Goal: Task Accomplishment & Management: Manage account settings

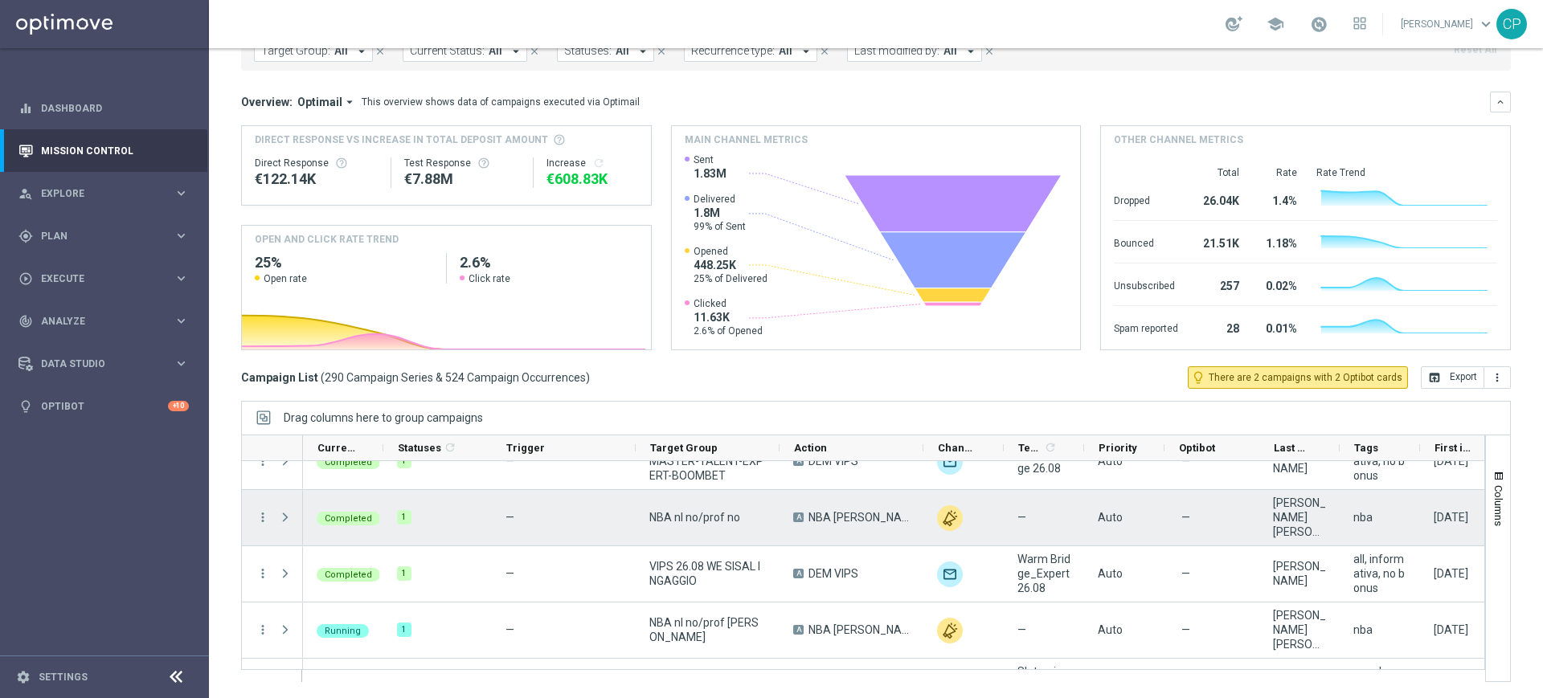
scroll to position [73, 0]
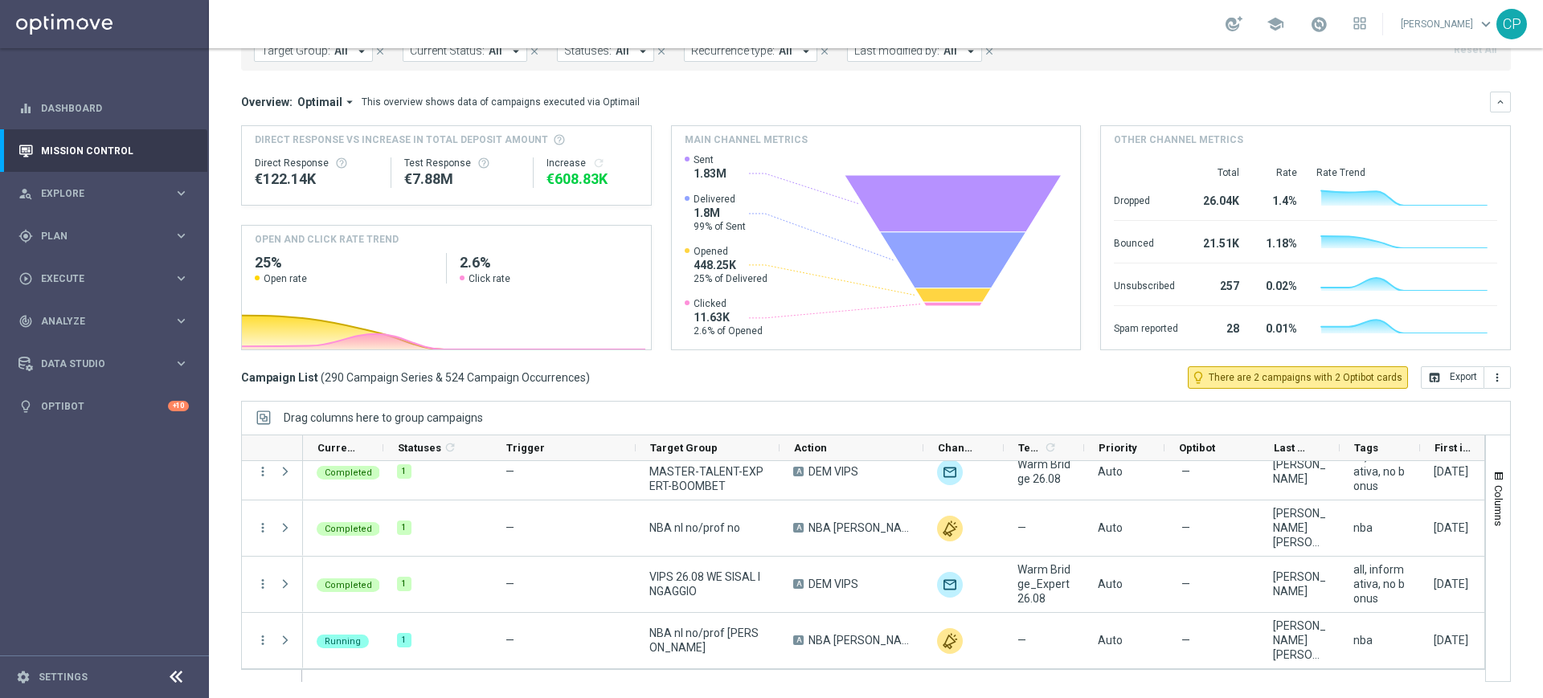
click at [703, 388] on div "Campaign List ( 290 Campaign Series & 524 Campaign Occurrences ) lightbulb_outl…" at bounding box center [876, 378] width 1270 height 23
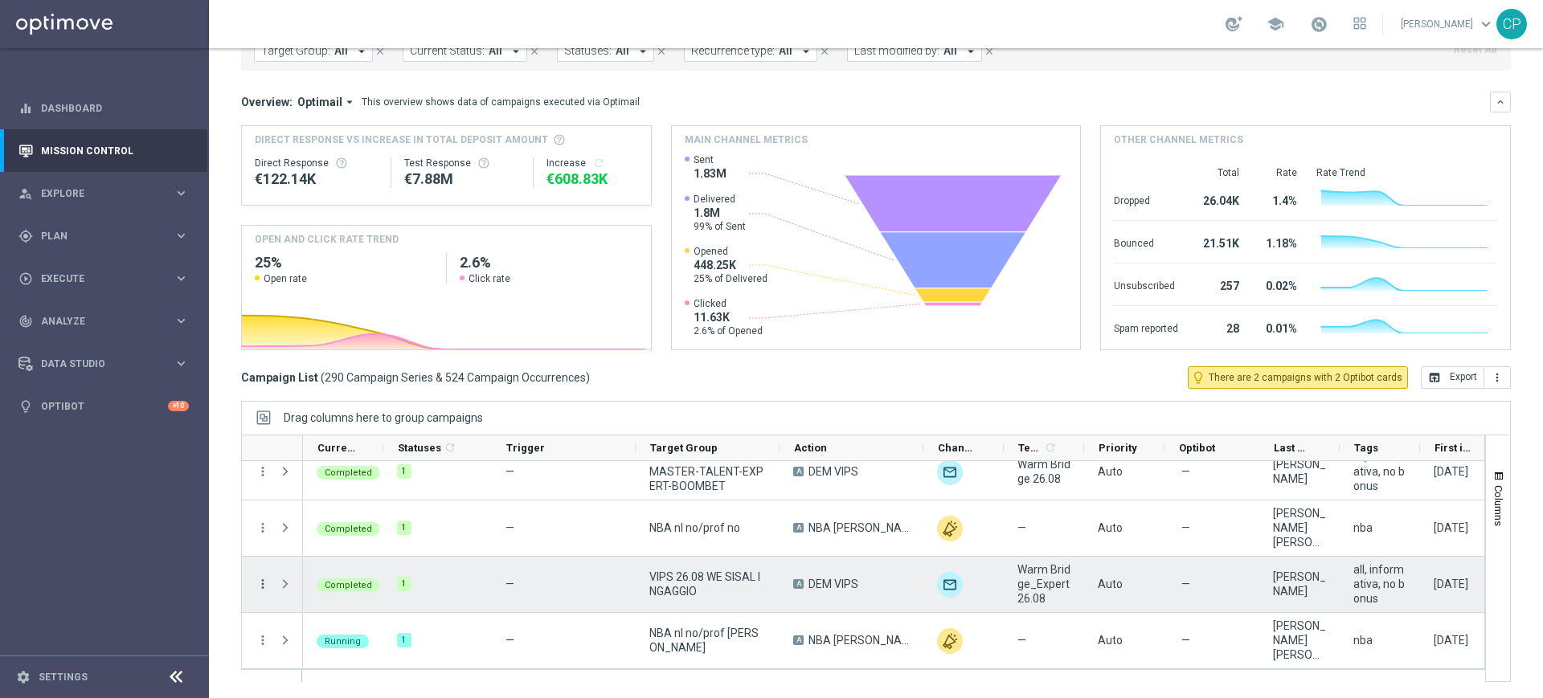
click at [266, 558] on icon "more_vert" at bounding box center [263, 584] width 14 height 14
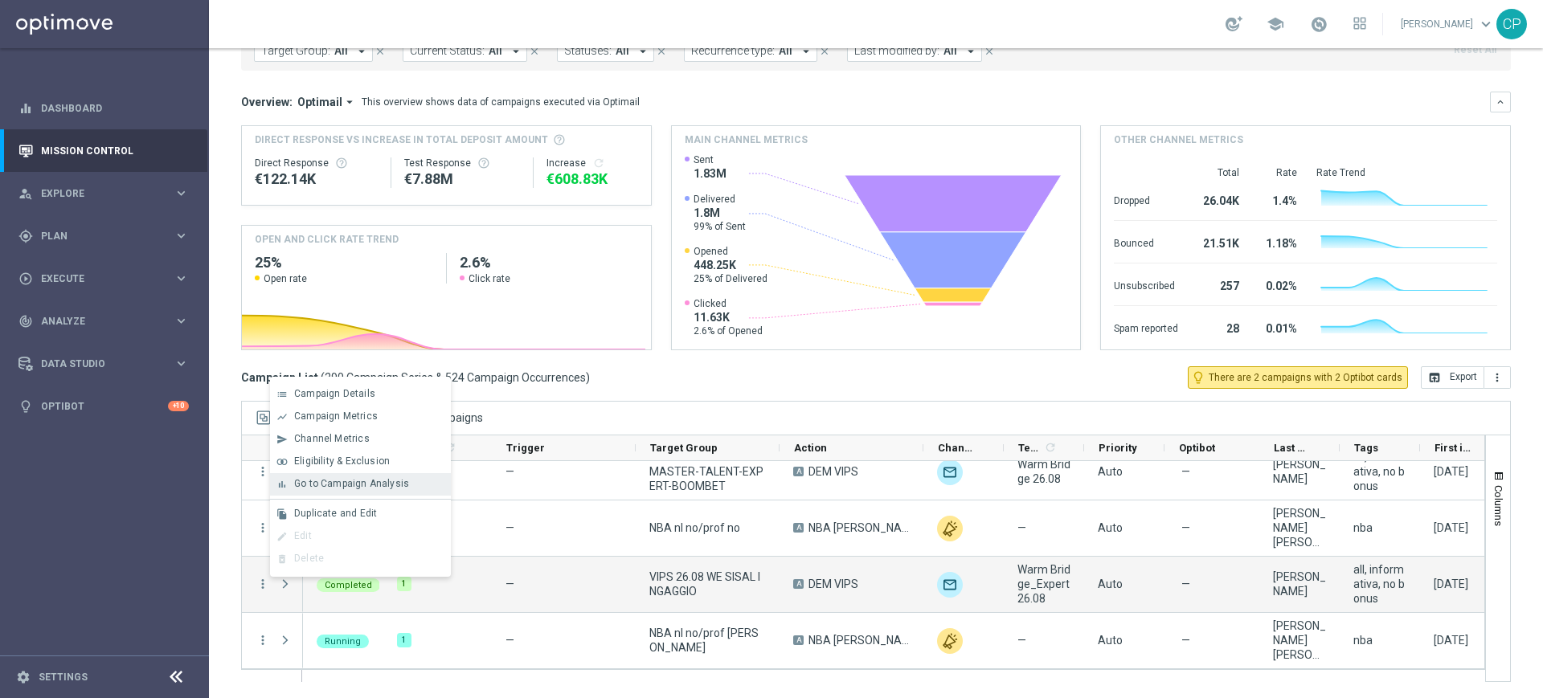
click at [350, 481] on span "Go to Campaign Analysis" at bounding box center [351, 483] width 115 height 11
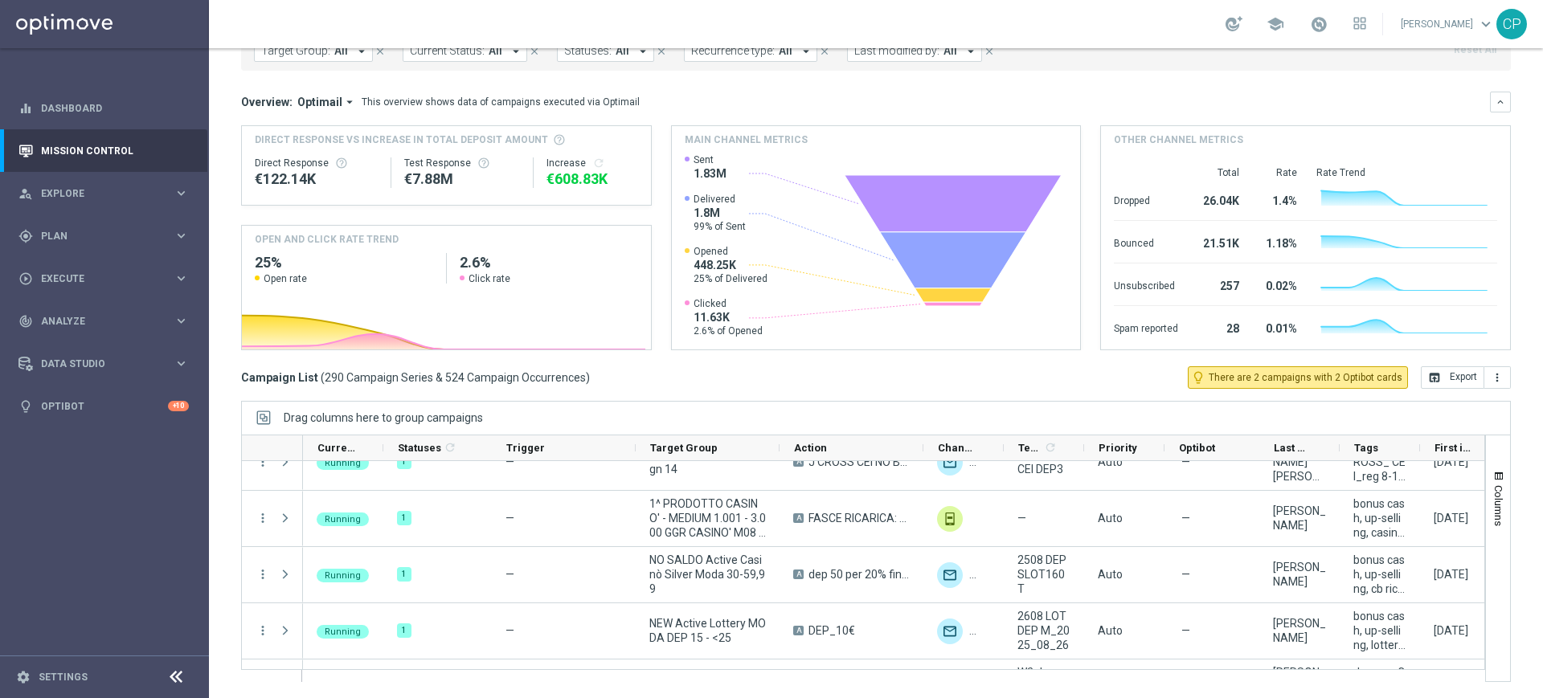
scroll to position [0, 0]
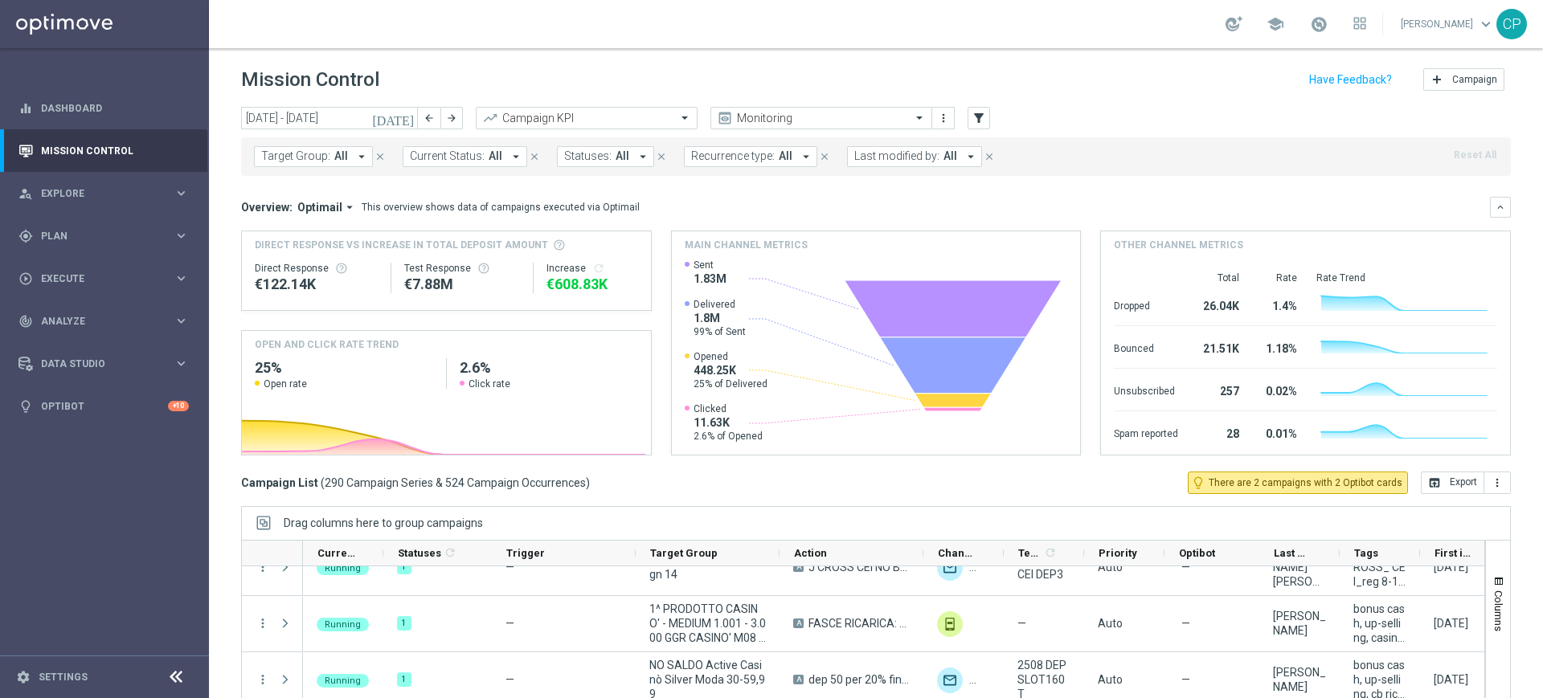
click at [407, 116] on icon "[DATE]" at bounding box center [393, 118] width 43 height 14
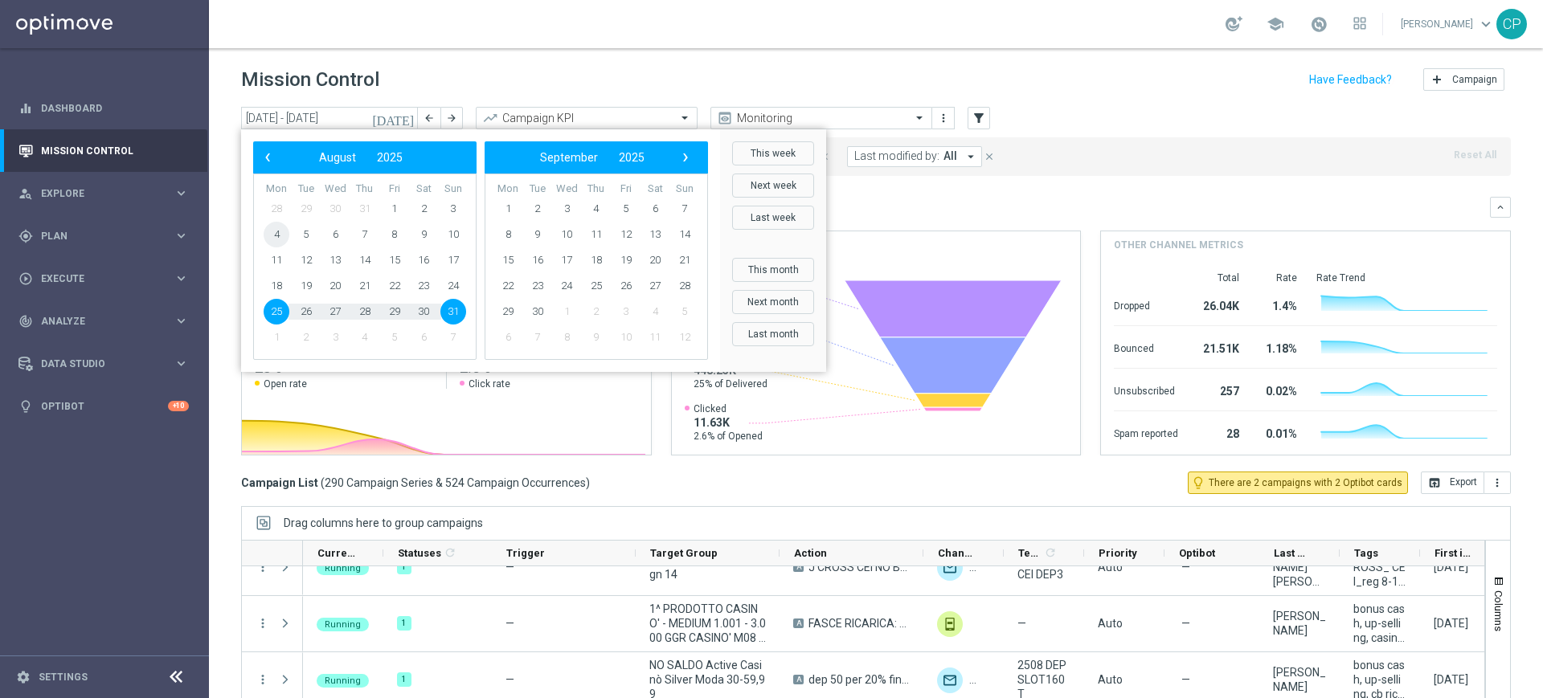
click at [273, 229] on span "4" at bounding box center [277, 235] width 26 height 26
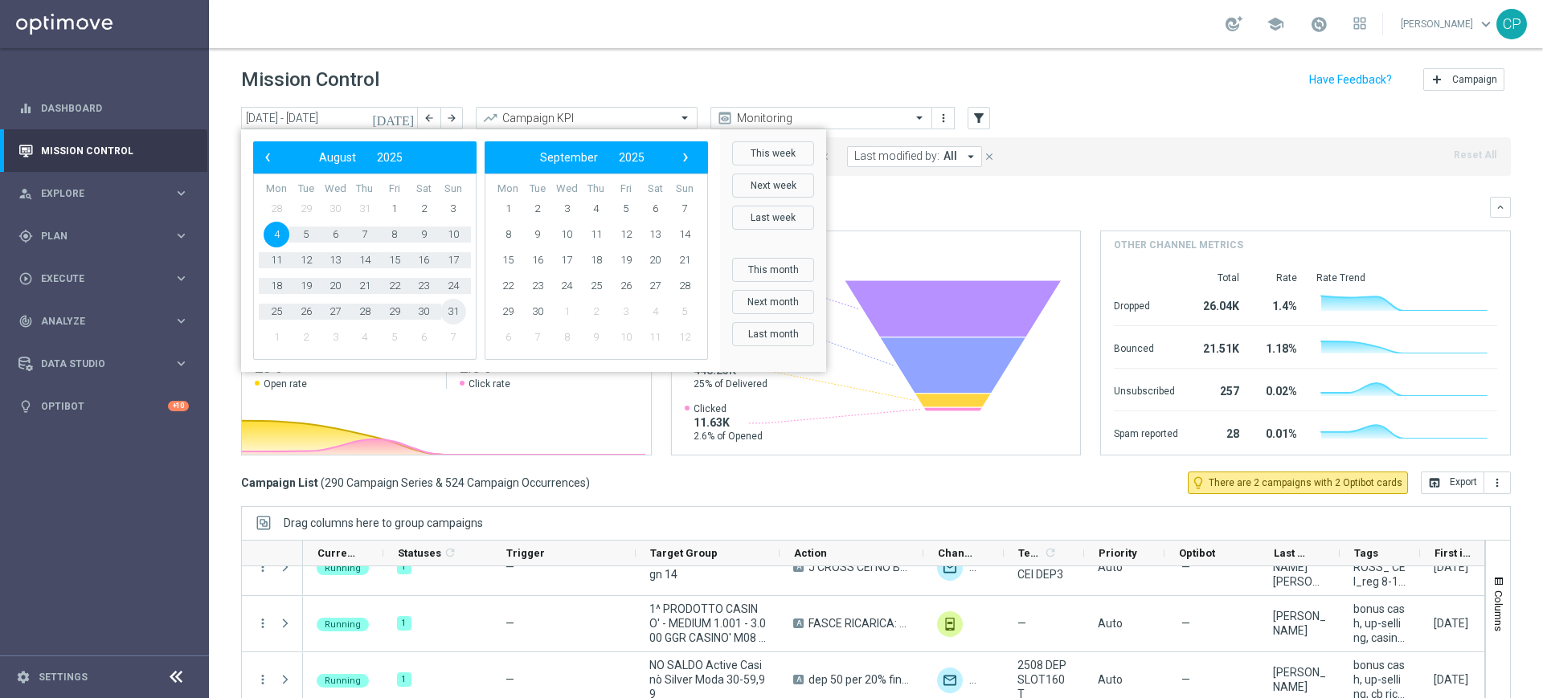
click at [453, 310] on span "31" at bounding box center [453, 312] width 26 height 26
type input "04 Aug 2025 - 31 Aug 2025"
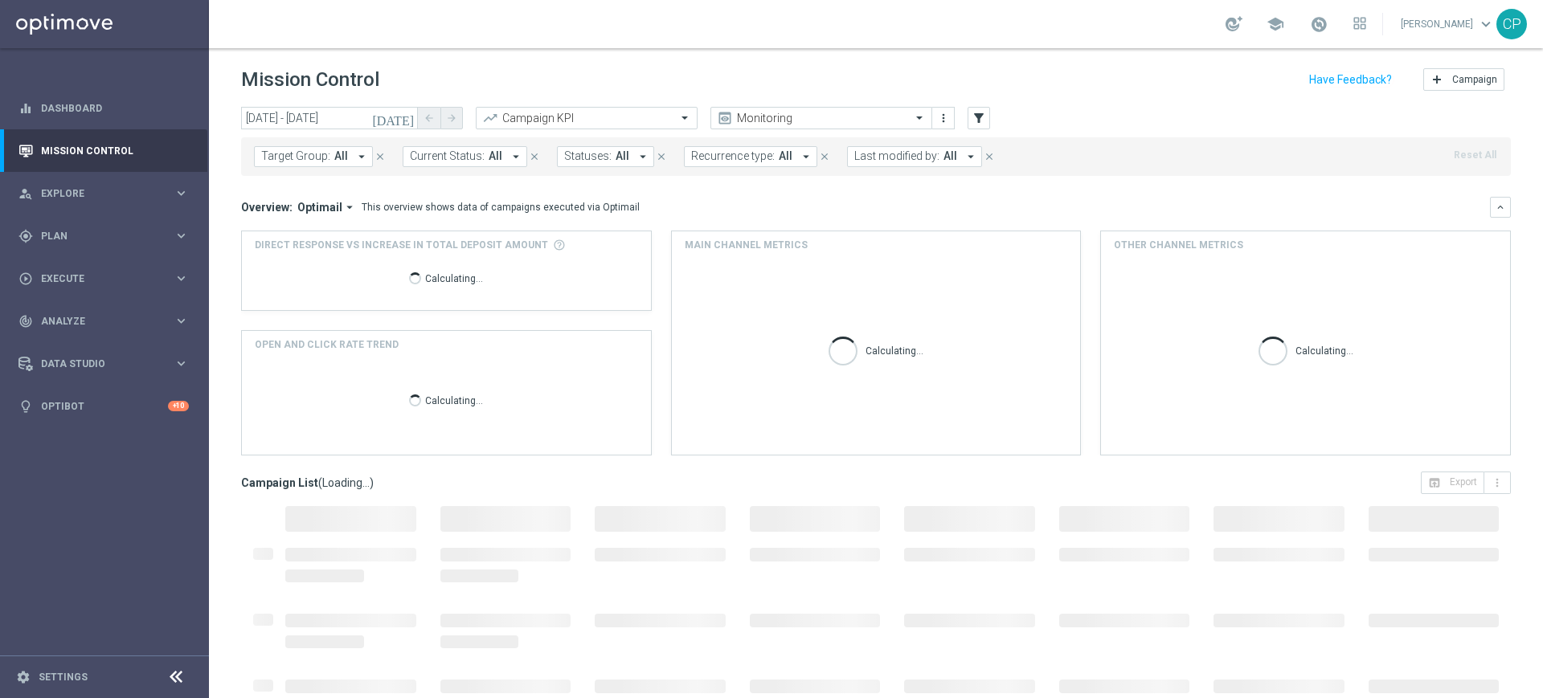
click at [913, 158] on span "Last modified by:" at bounding box center [896, 157] width 85 height 14
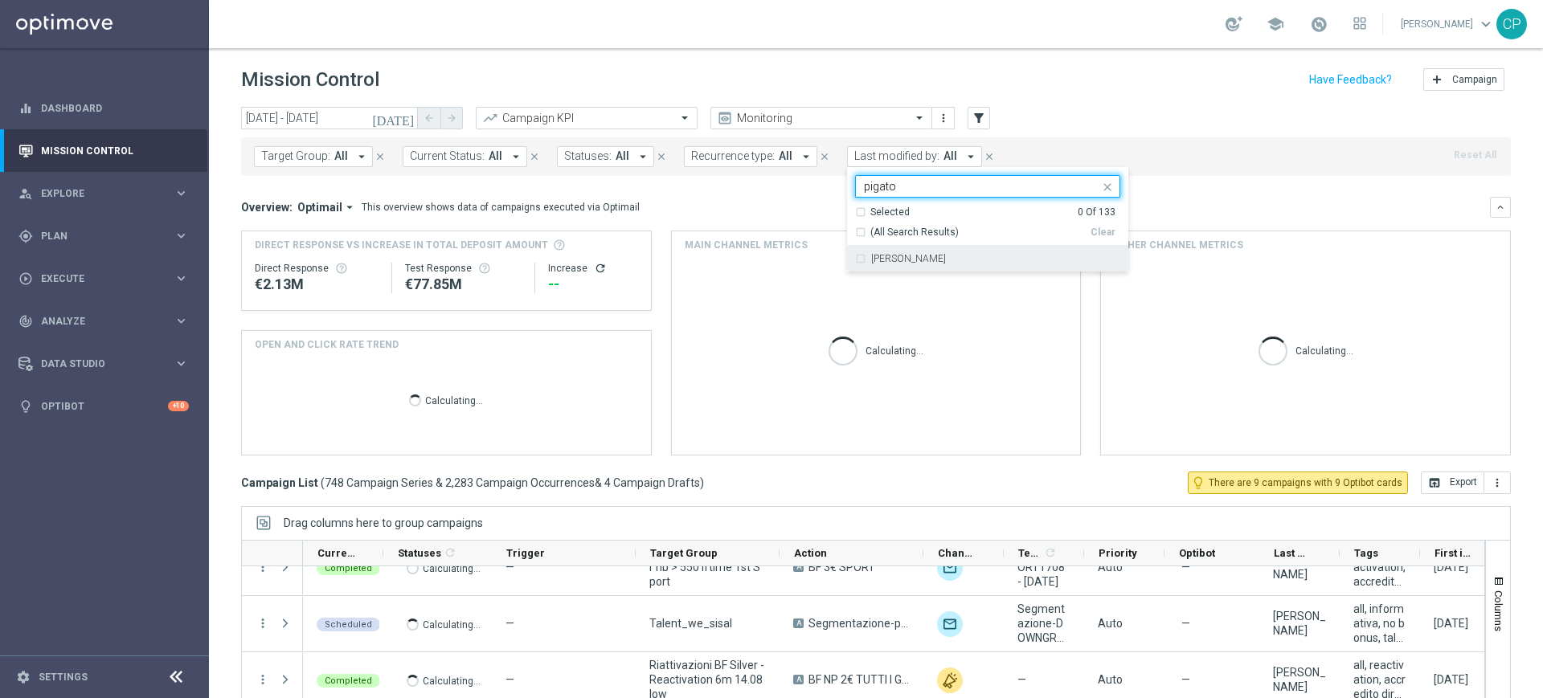
click at [883, 258] on label "[PERSON_NAME]" at bounding box center [908, 259] width 75 height 10
type input "pigato"
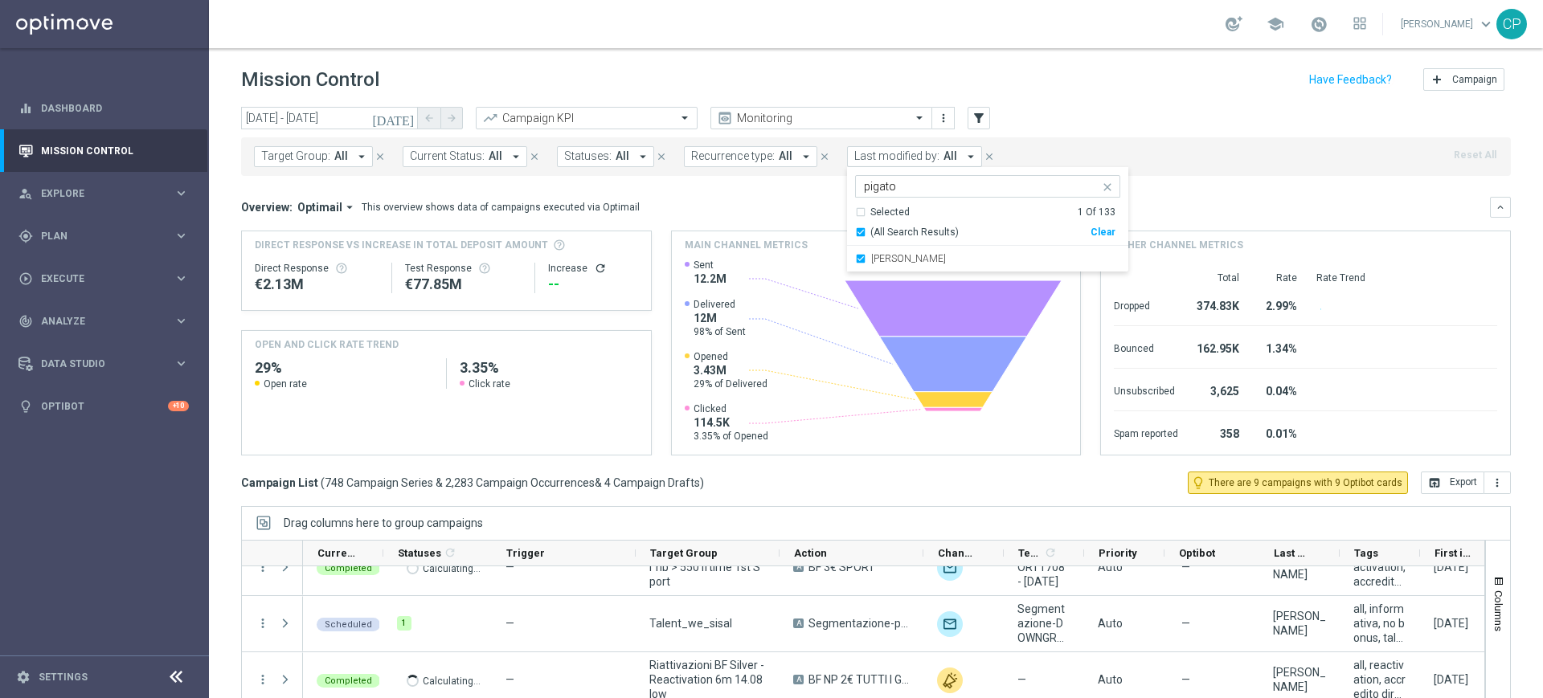
click at [1178, 213] on div "Overview: Optimail arrow_drop_down This overview shows data of campaigns execut…" at bounding box center [865, 207] width 1249 height 14
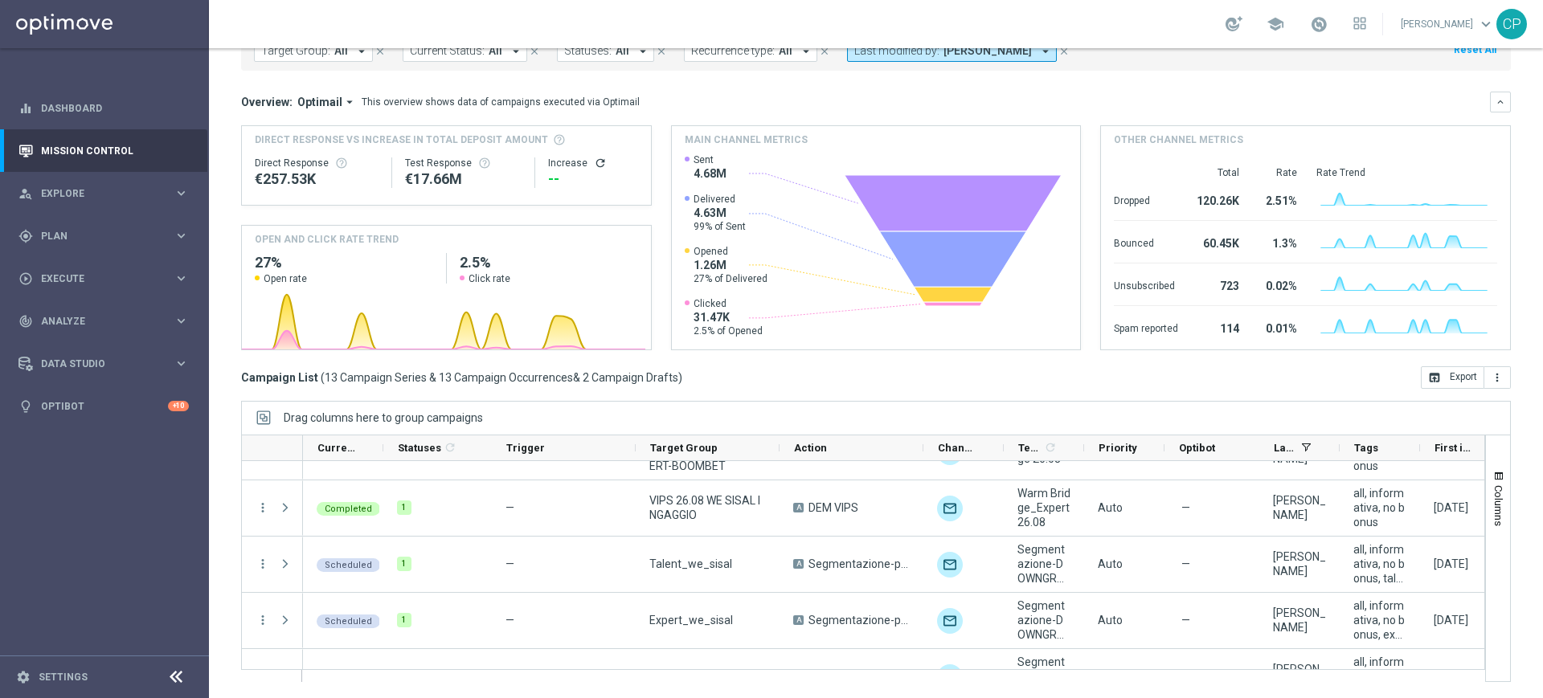
scroll to position [110, 0]
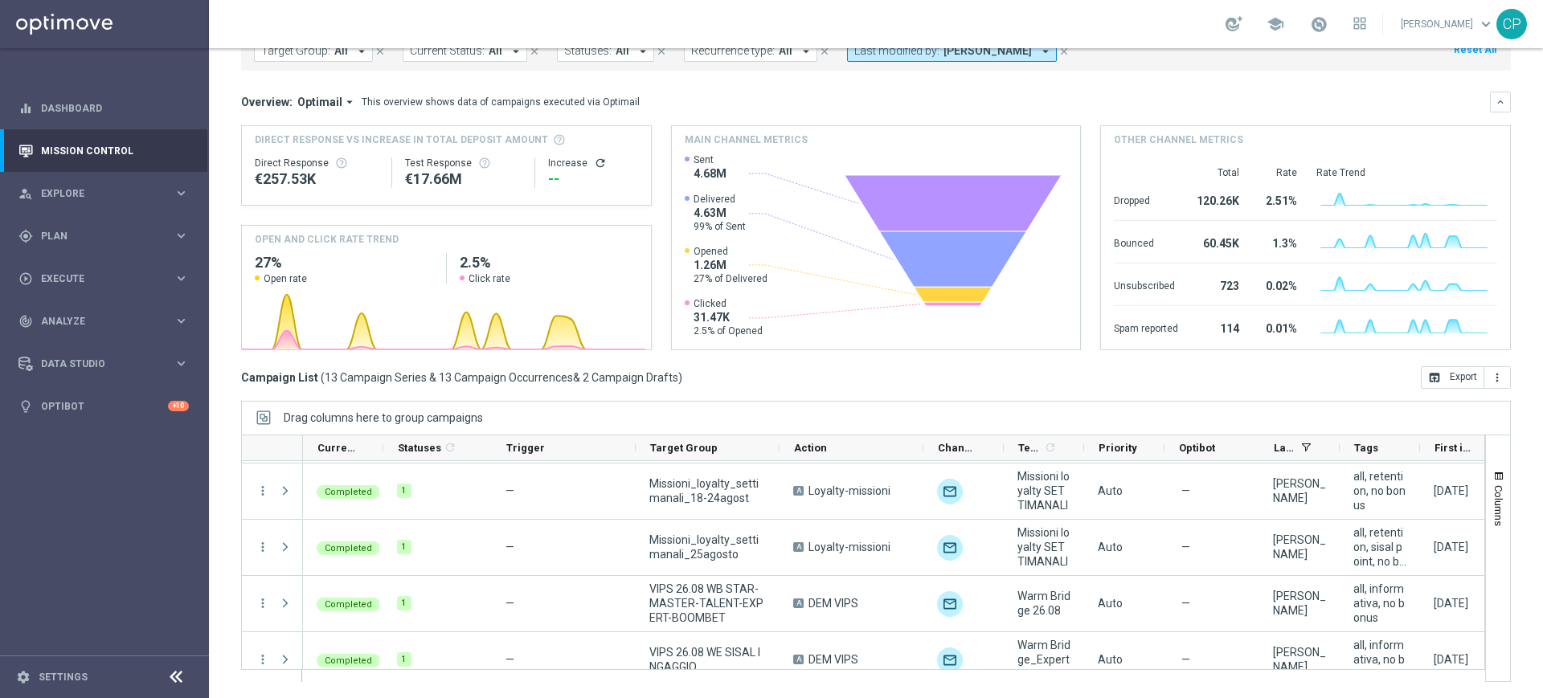
click at [285, 385] on span at bounding box center [285, 378] width 14 height 13
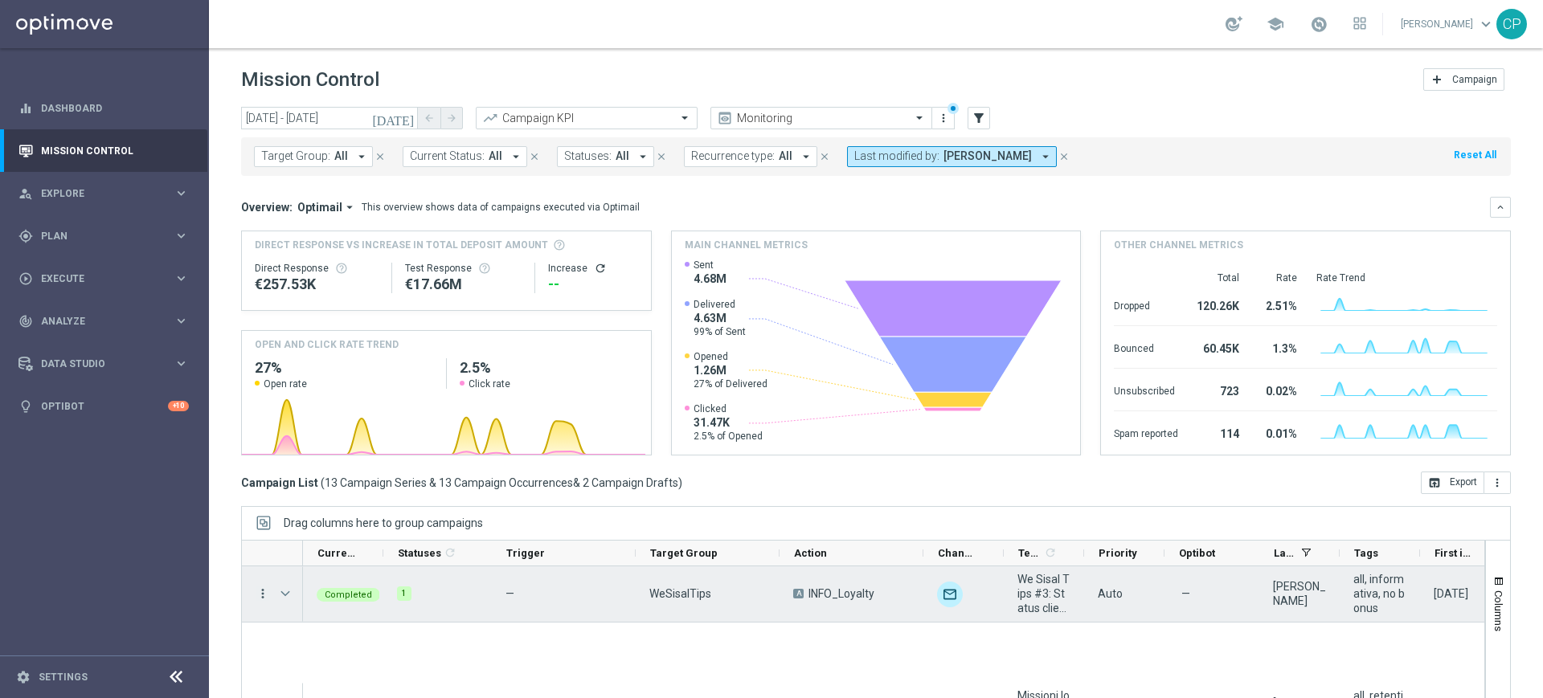
click at [264, 558] on icon "more_vert" at bounding box center [263, 594] width 14 height 14
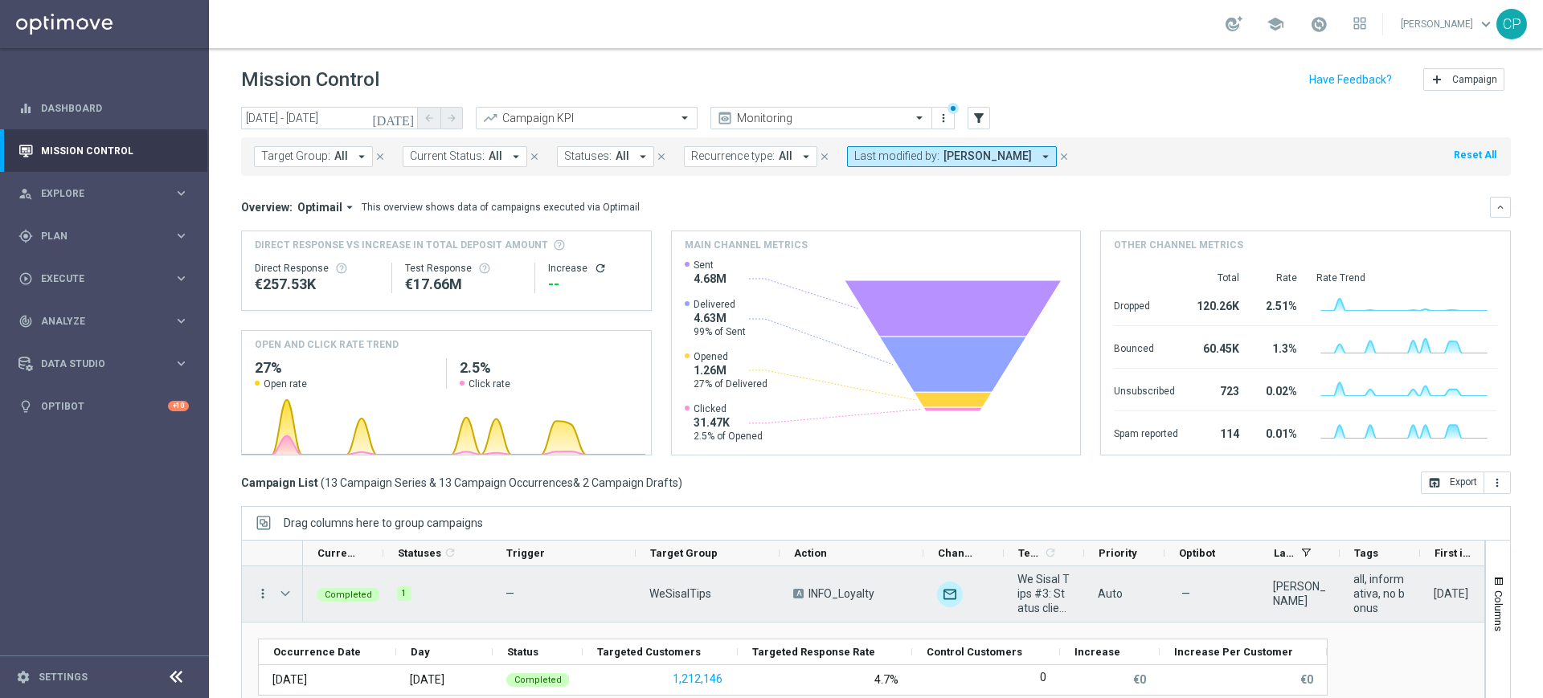
click at [264, 558] on icon "more_vert" at bounding box center [263, 594] width 14 height 14
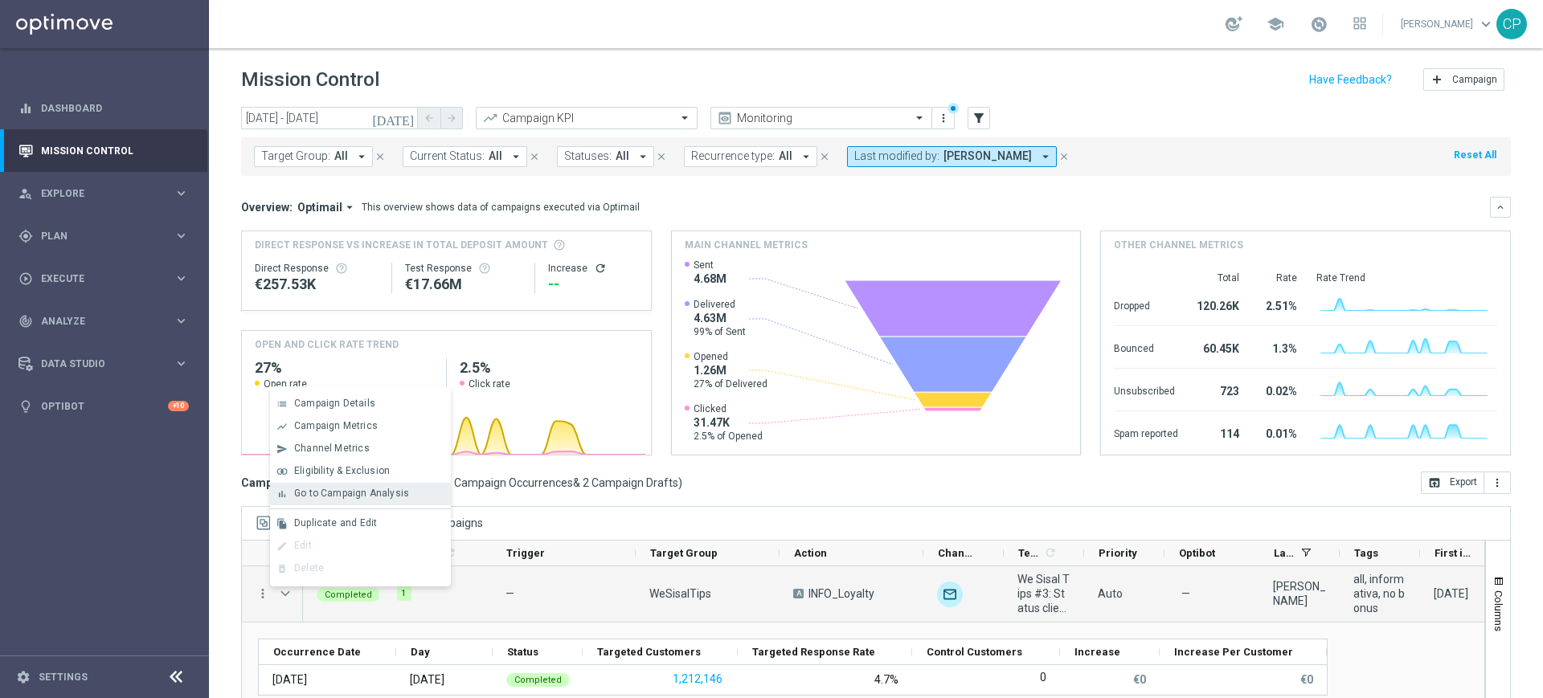
click at [327, 489] on span "Go to Campaign Analysis" at bounding box center [351, 493] width 115 height 11
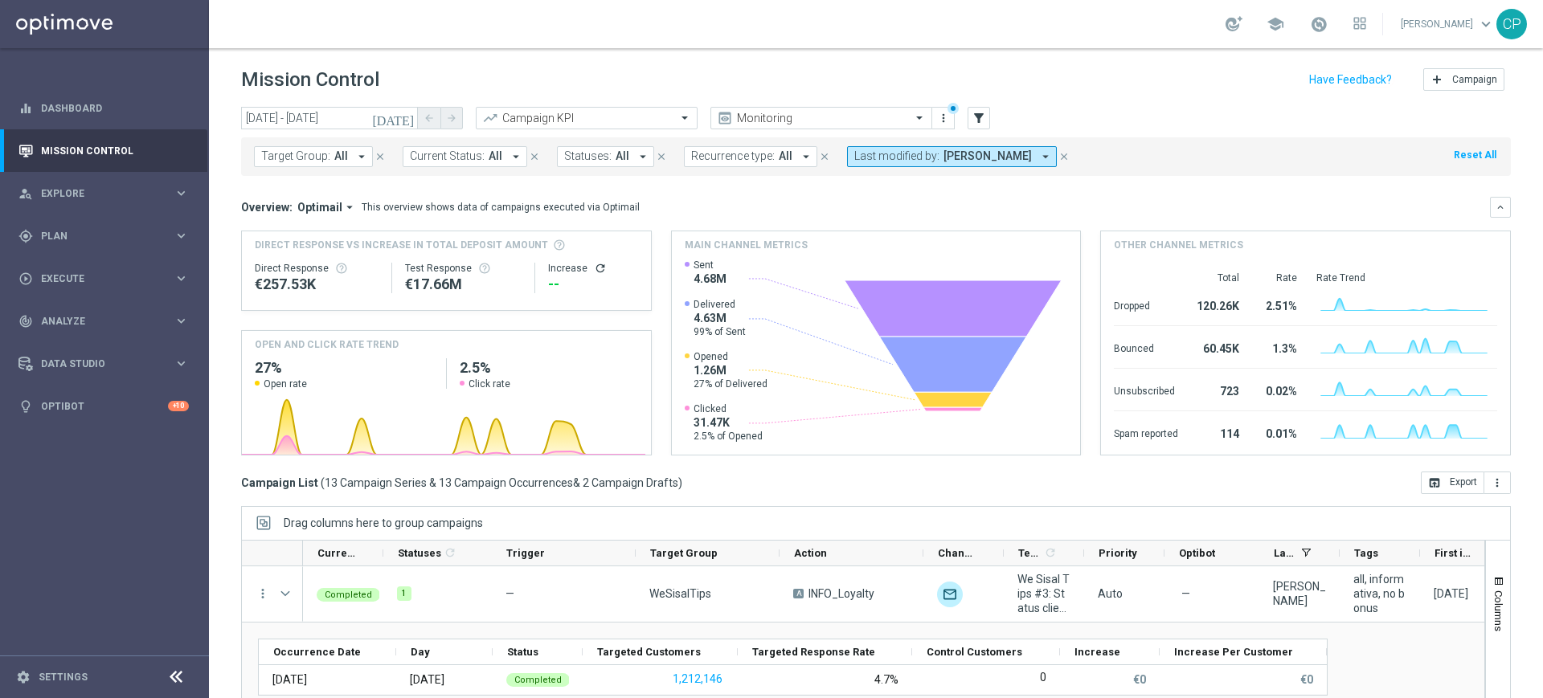
click at [405, 119] on icon "[DATE]" at bounding box center [393, 118] width 43 height 14
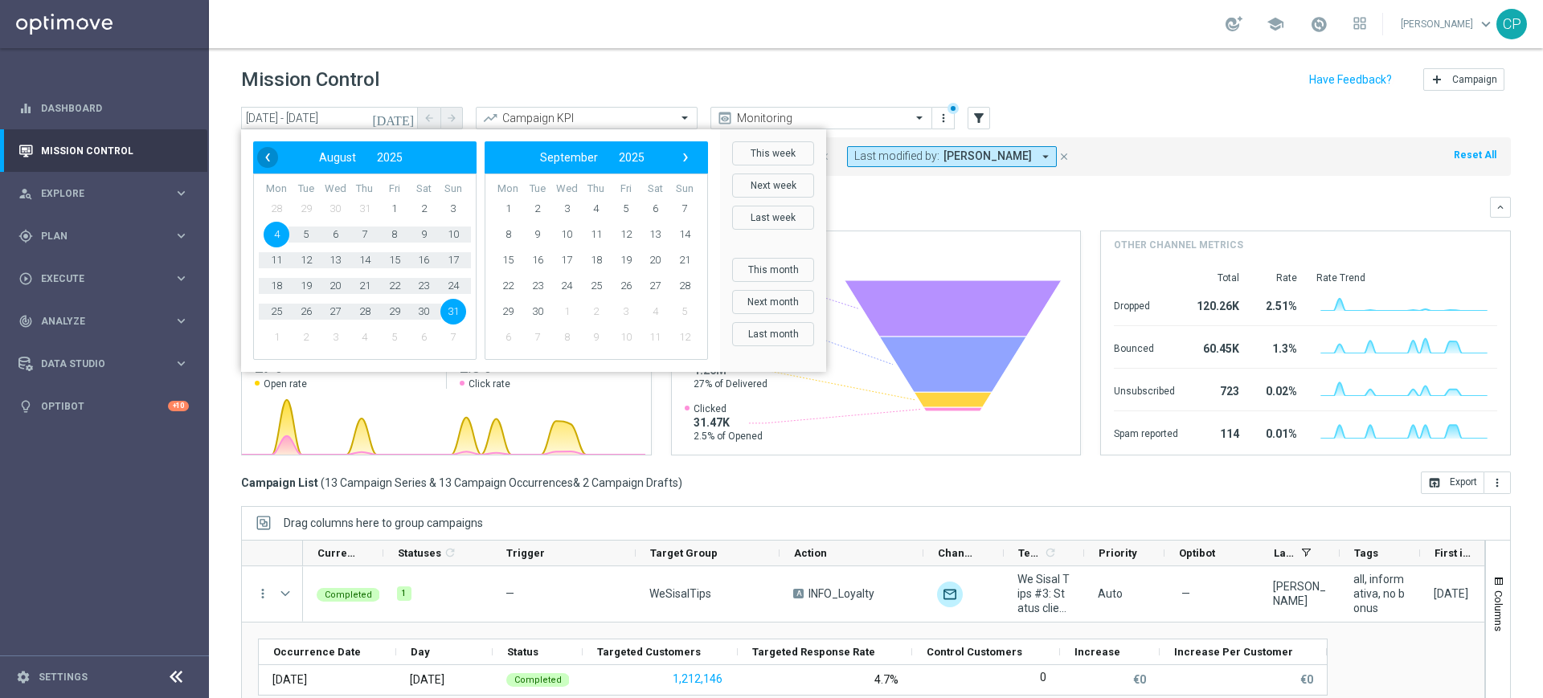
click at [270, 159] on span "‹" at bounding box center [267, 157] width 21 height 21
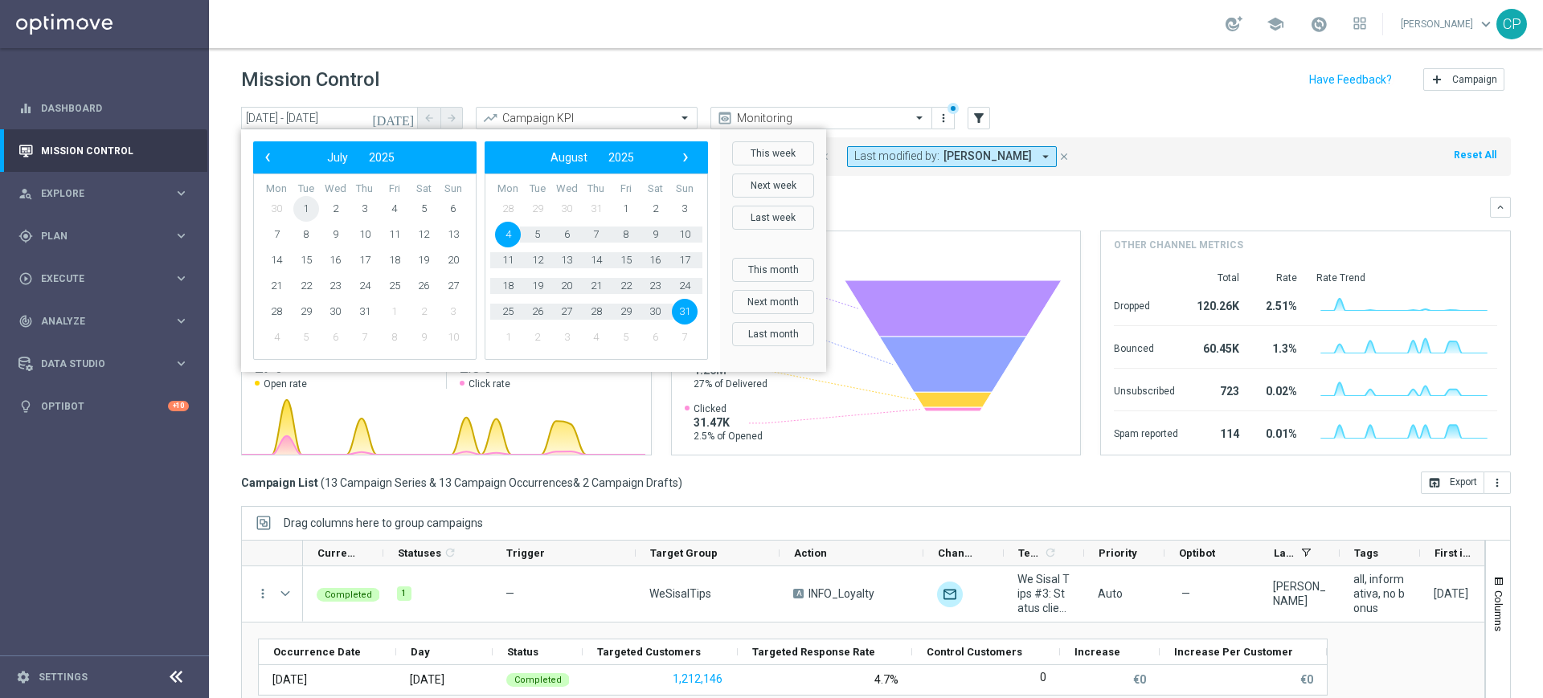
click at [309, 210] on span "1" at bounding box center [306, 209] width 26 height 26
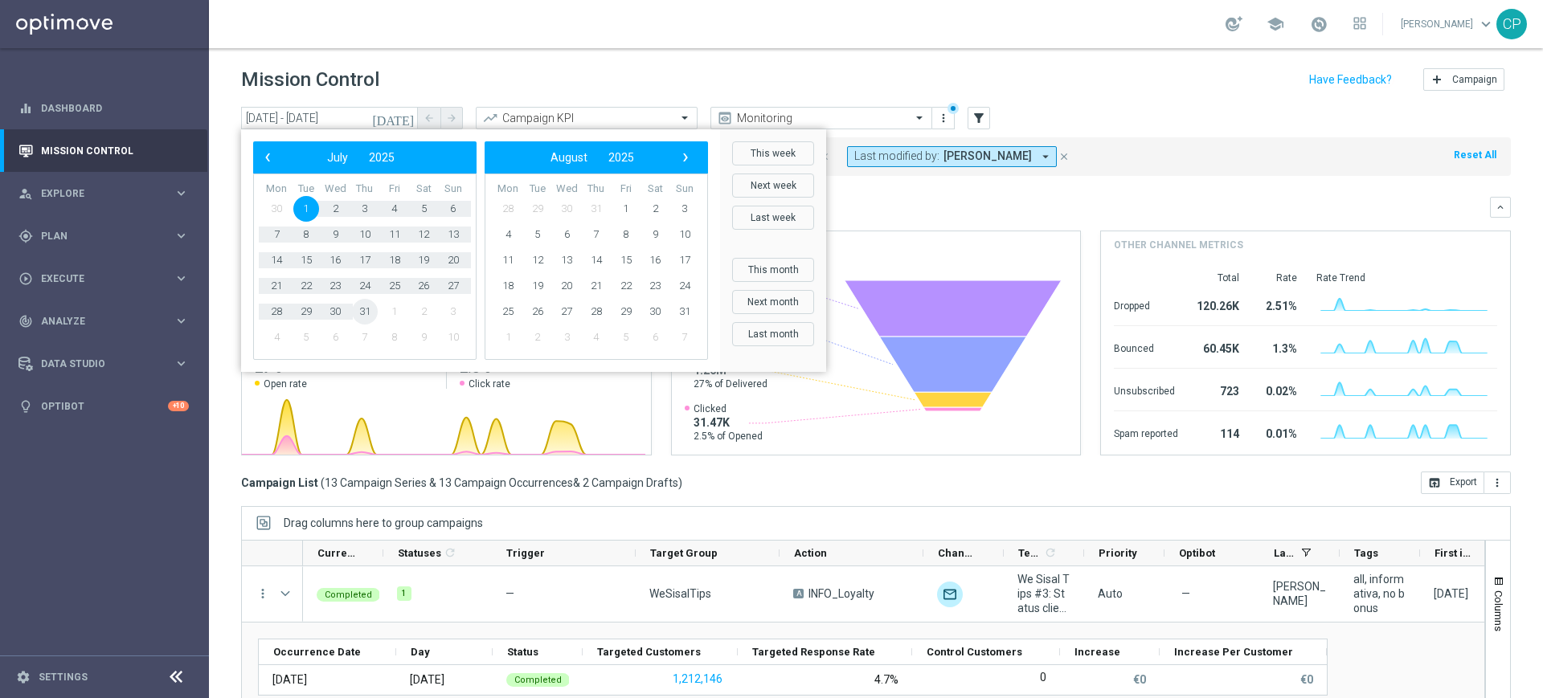
click at [363, 305] on span "31" at bounding box center [365, 312] width 26 height 26
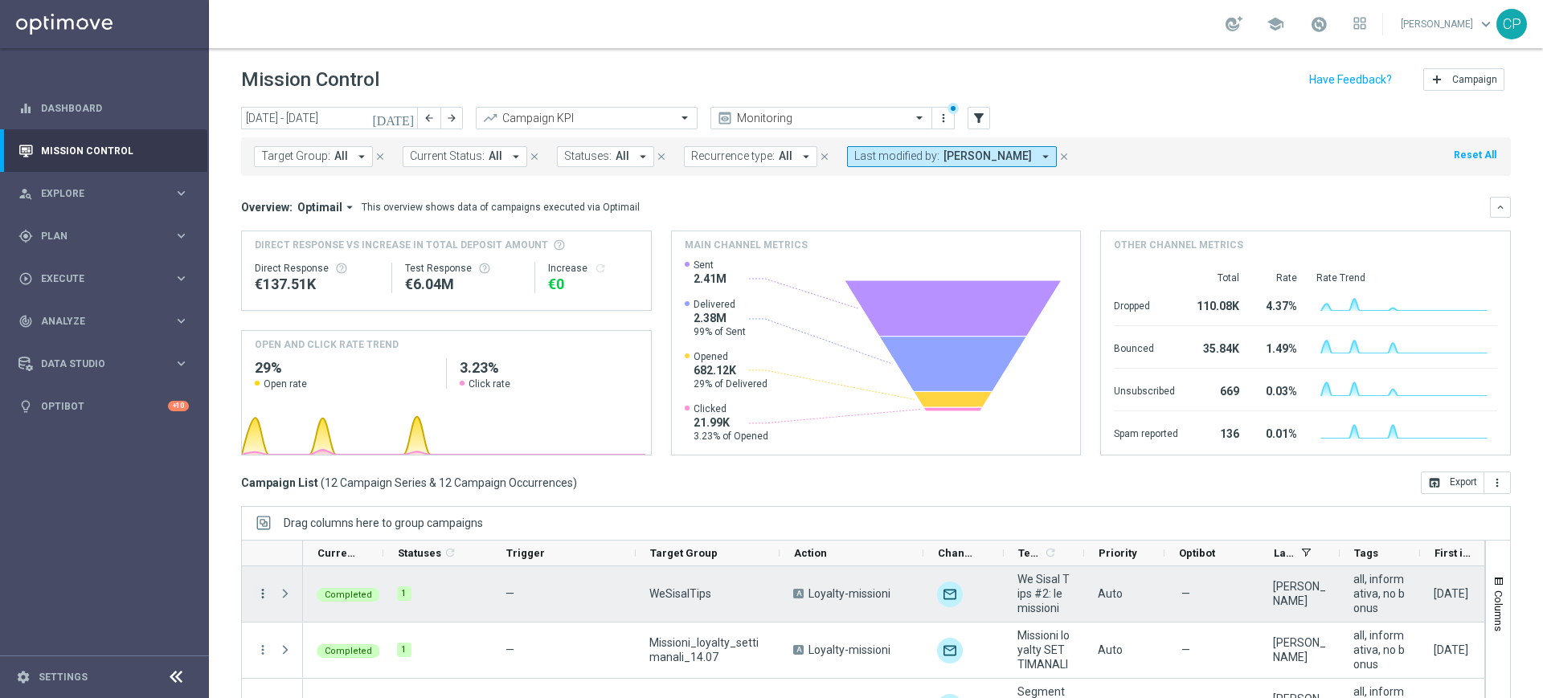
click at [264, 558] on icon "more_vert" at bounding box center [263, 594] width 14 height 14
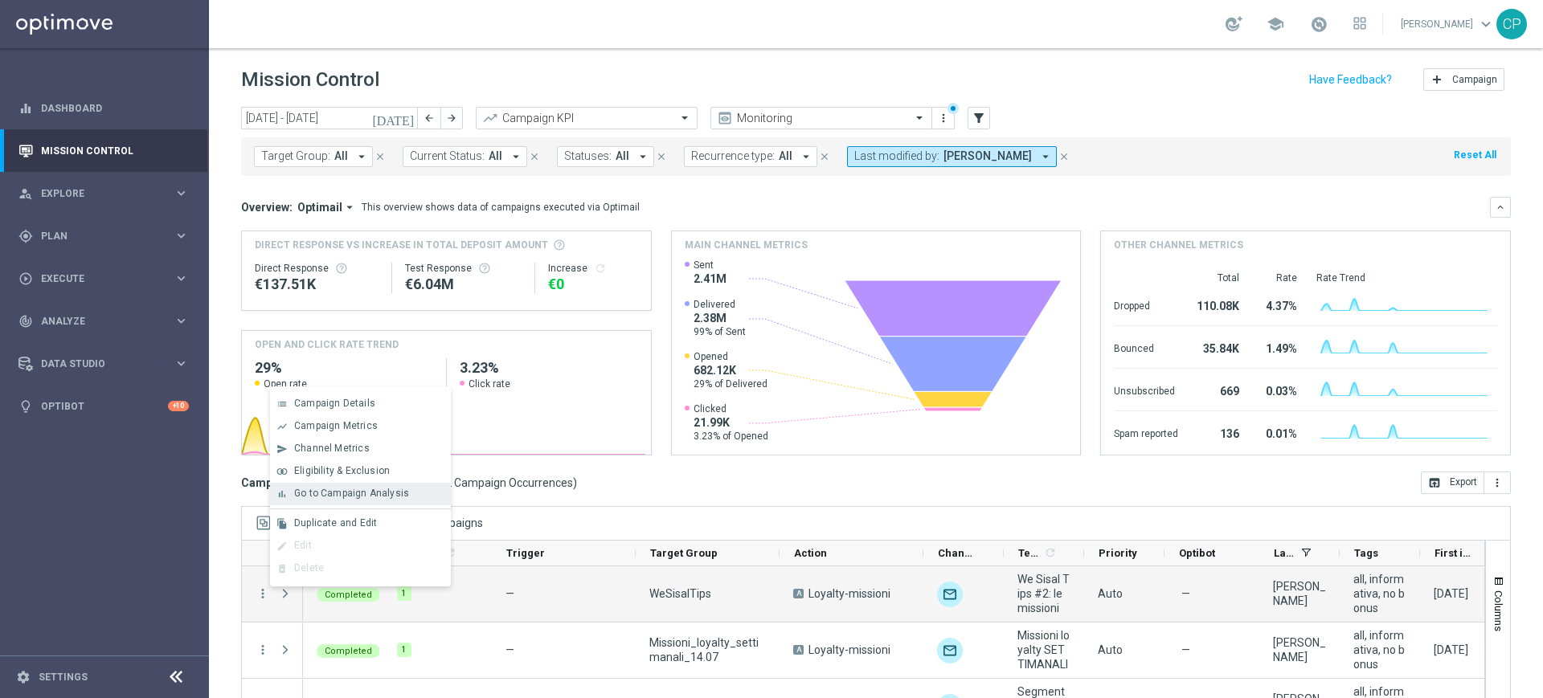
click at [339, 496] on span "Go to Campaign Analysis" at bounding box center [351, 493] width 115 height 11
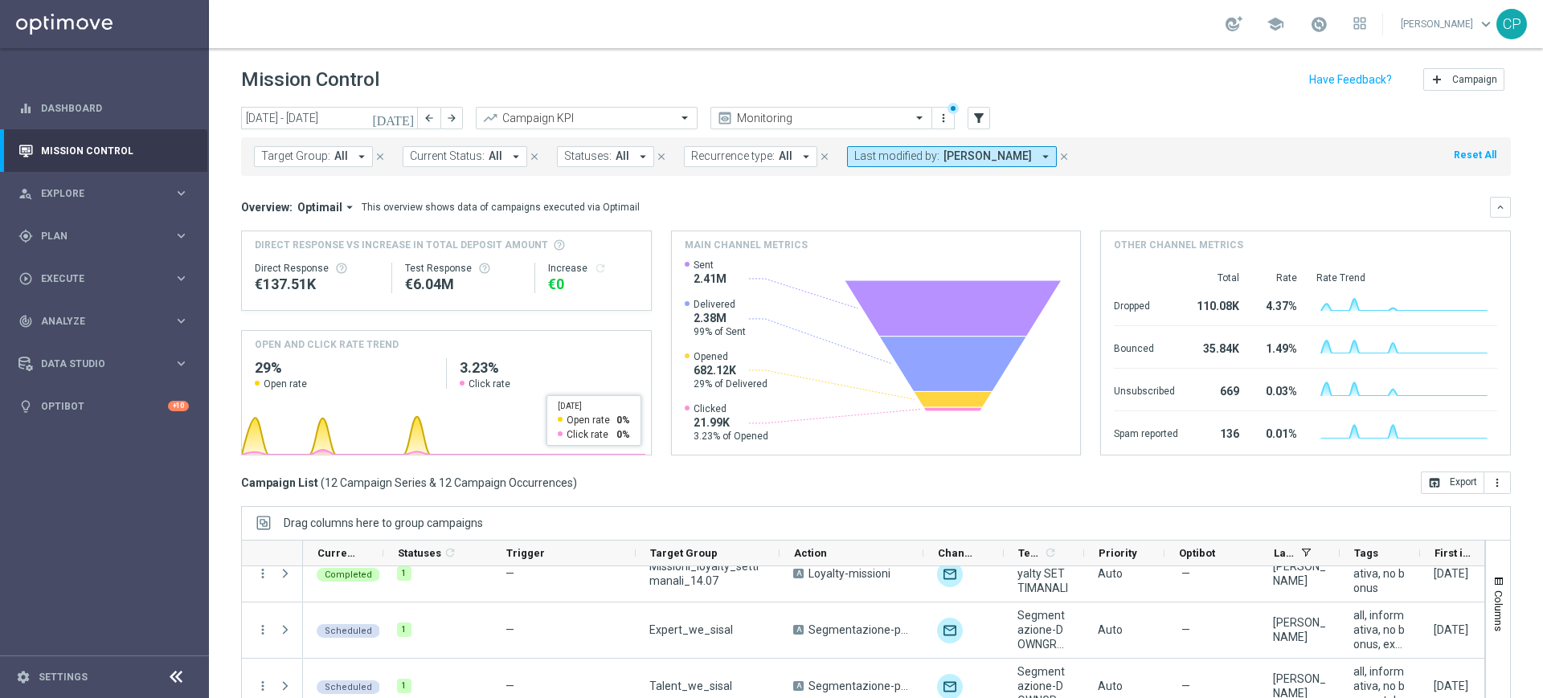
scroll to position [129, 0]
click at [403, 117] on icon "[DATE]" at bounding box center [393, 118] width 43 height 14
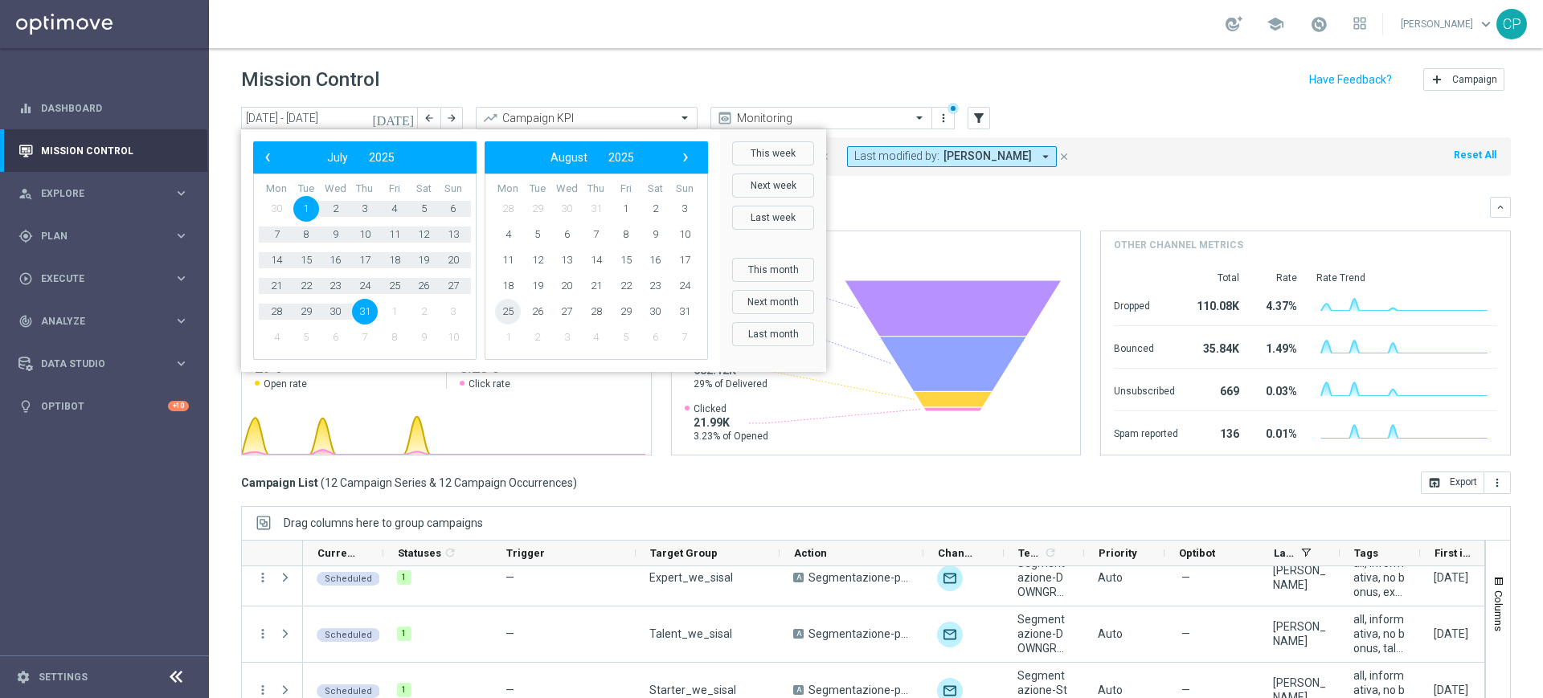
click at [512, 312] on span "25" at bounding box center [508, 312] width 26 height 26
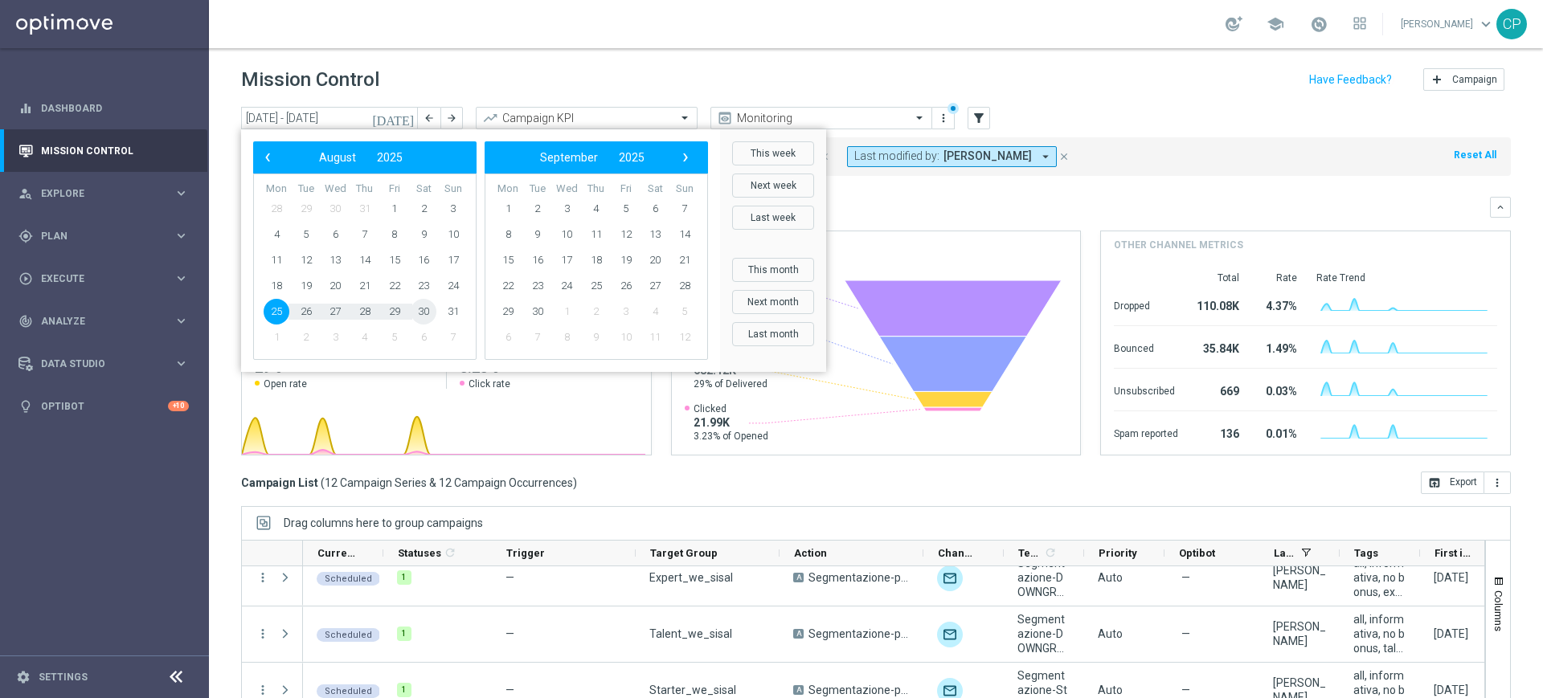
click at [427, 313] on span "30" at bounding box center [424, 312] width 26 height 26
type input "25 Aug 2025 - 30 Aug 2025"
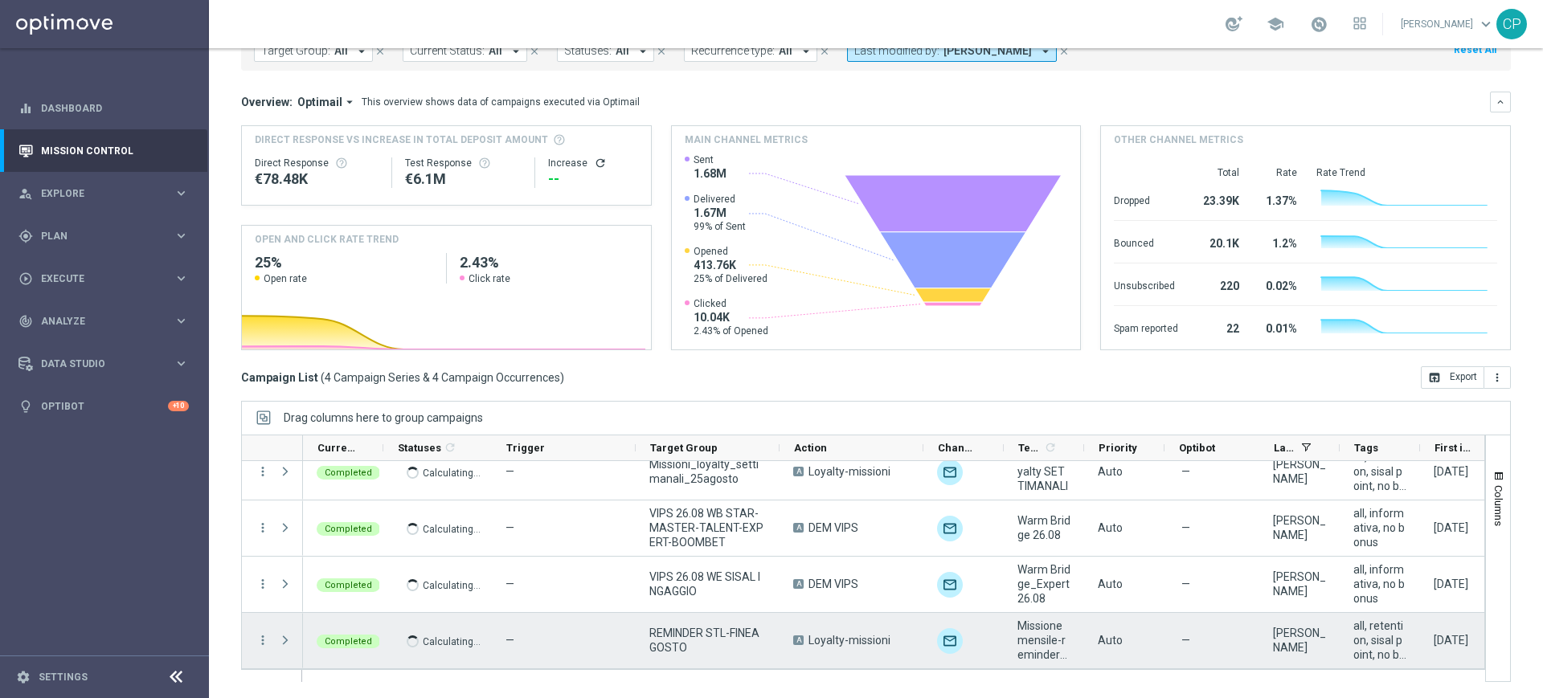
scroll to position [0, 0]
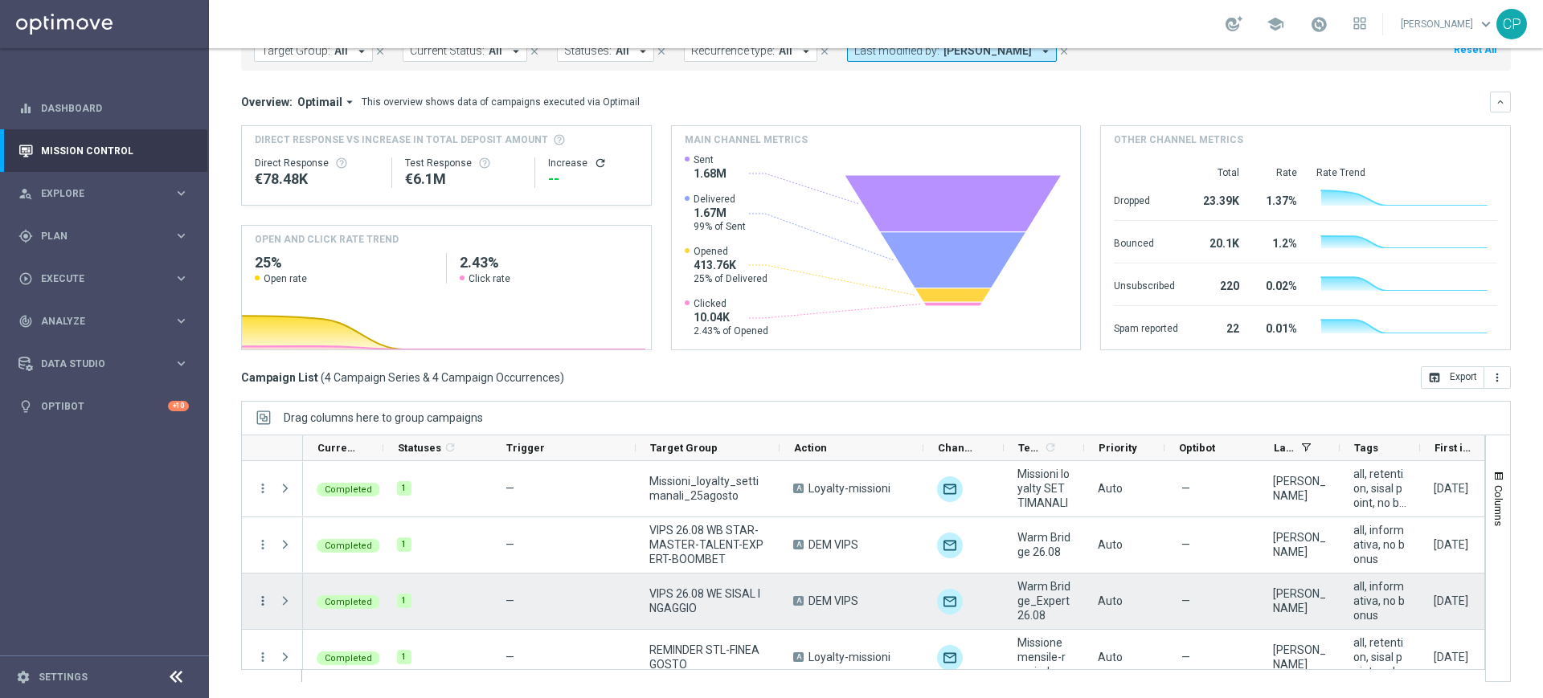
click at [265, 558] on icon "more_vert" at bounding box center [263, 601] width 14 height 14
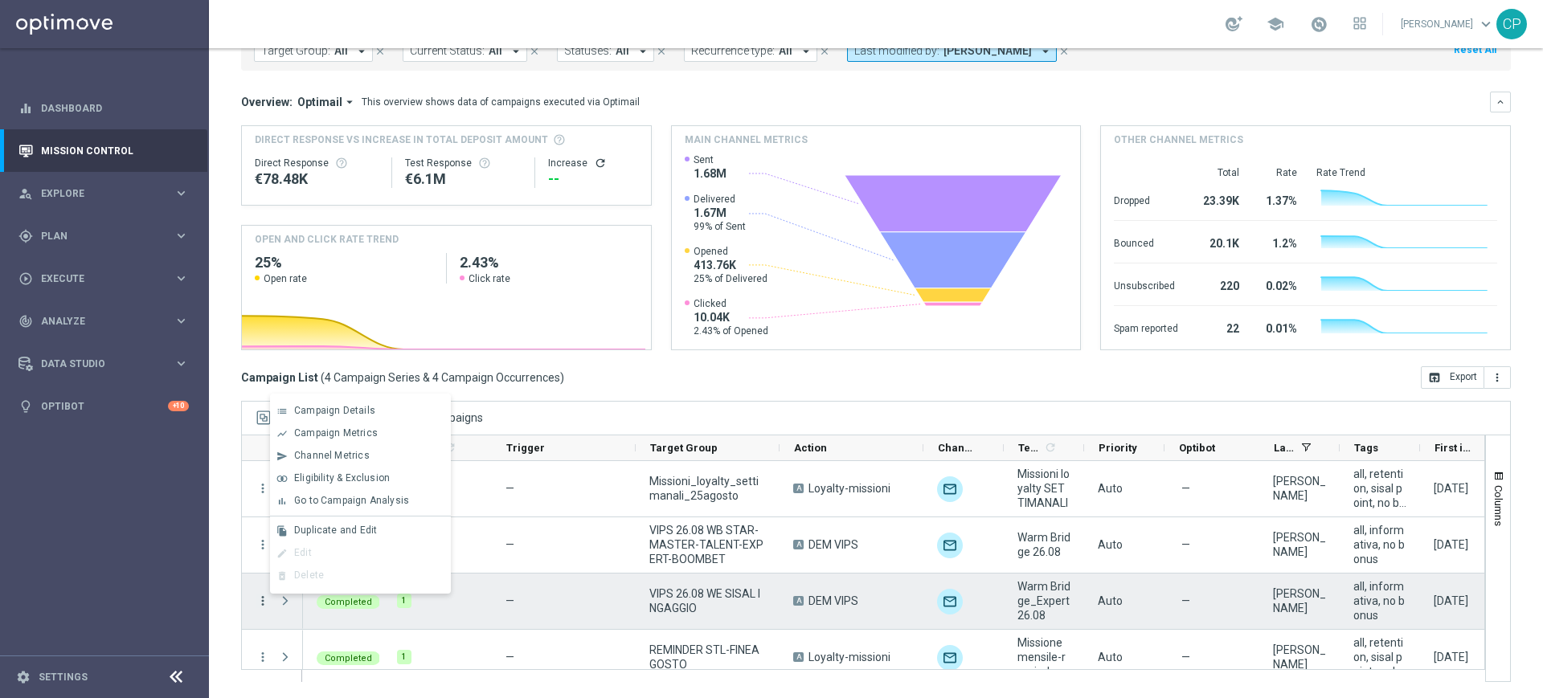
click at [265, 558] on icon "more_vert" at bounding box center [263, 601] width 14 height 14
click at [326, 498] on span "Go to Campaign Analysis" at bounding box center [351, 500] width 115 height 11
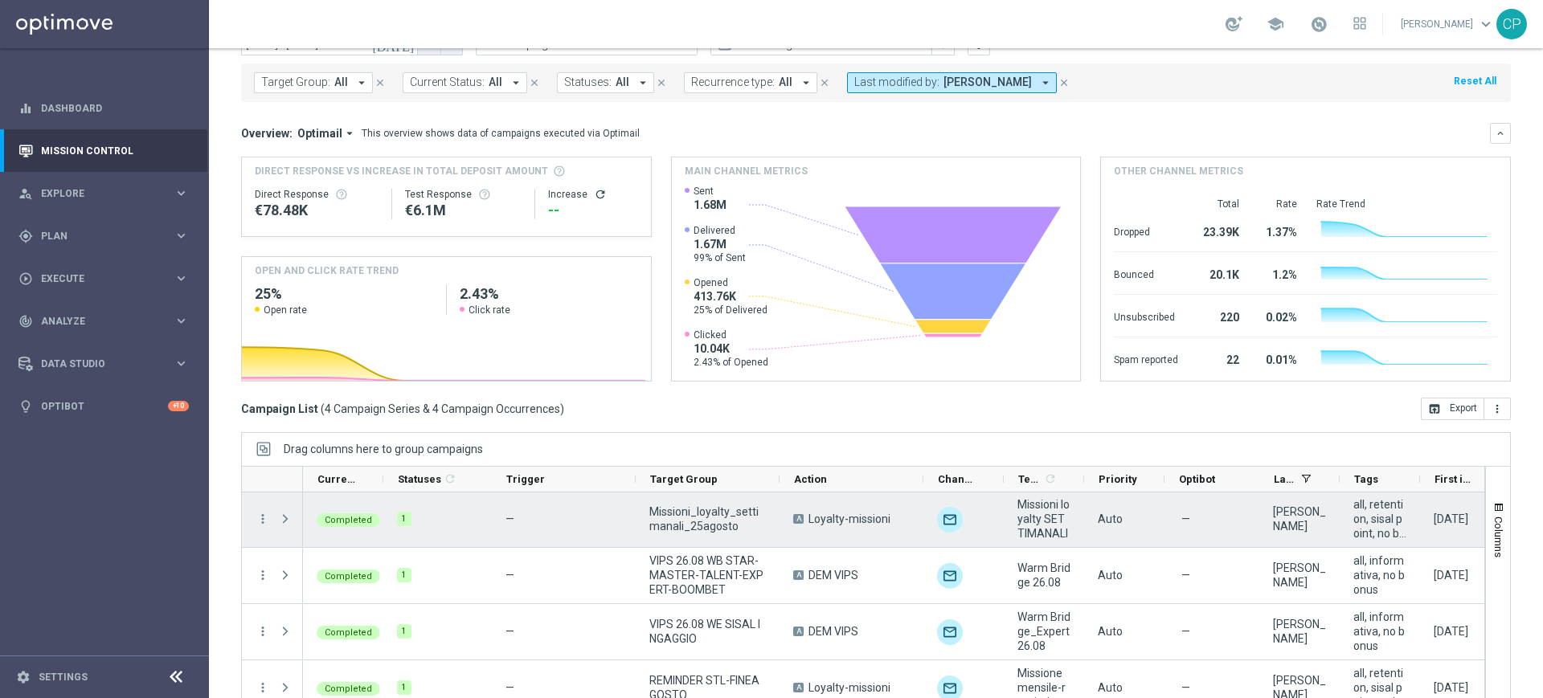
scroll to position [17, 0]
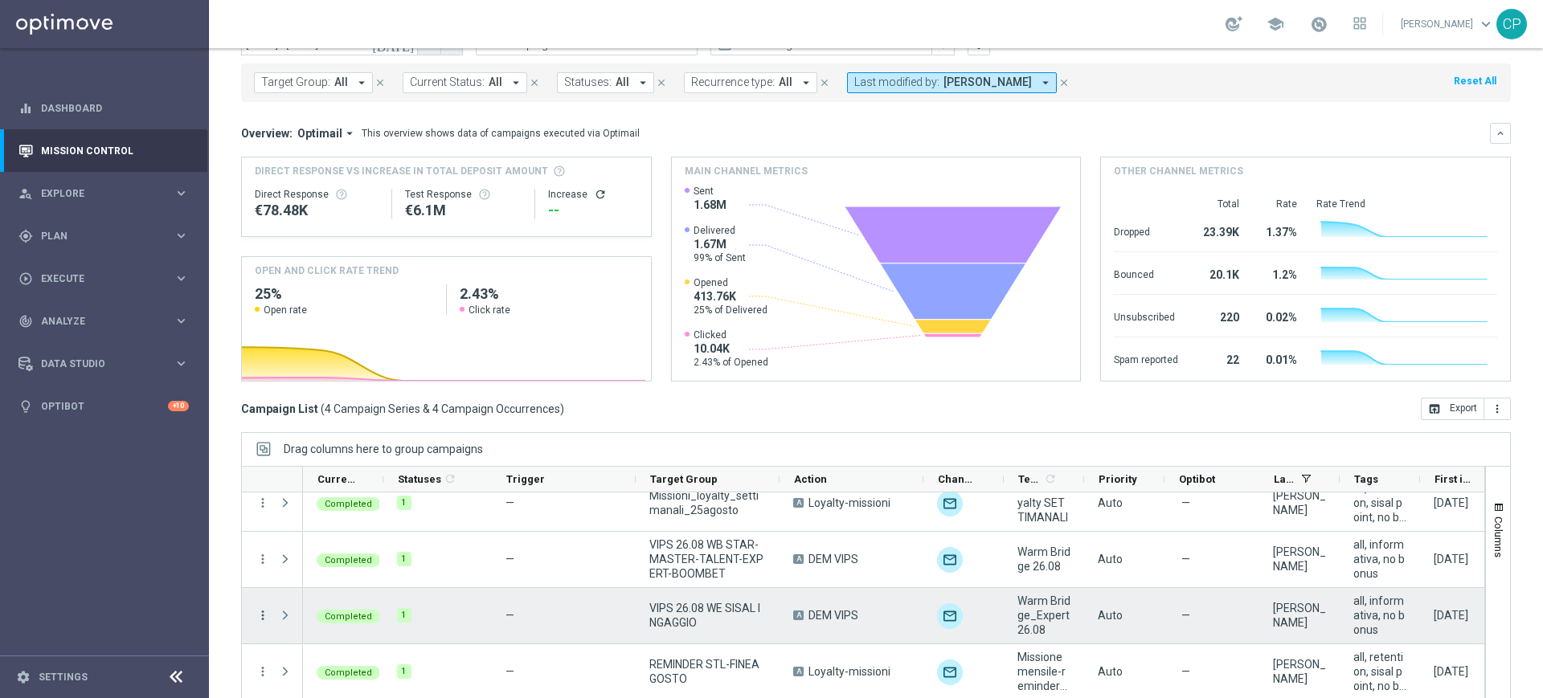
click at [264, 558] on icon "more_vert" at bounding box center [263, 615] width 14 height 14
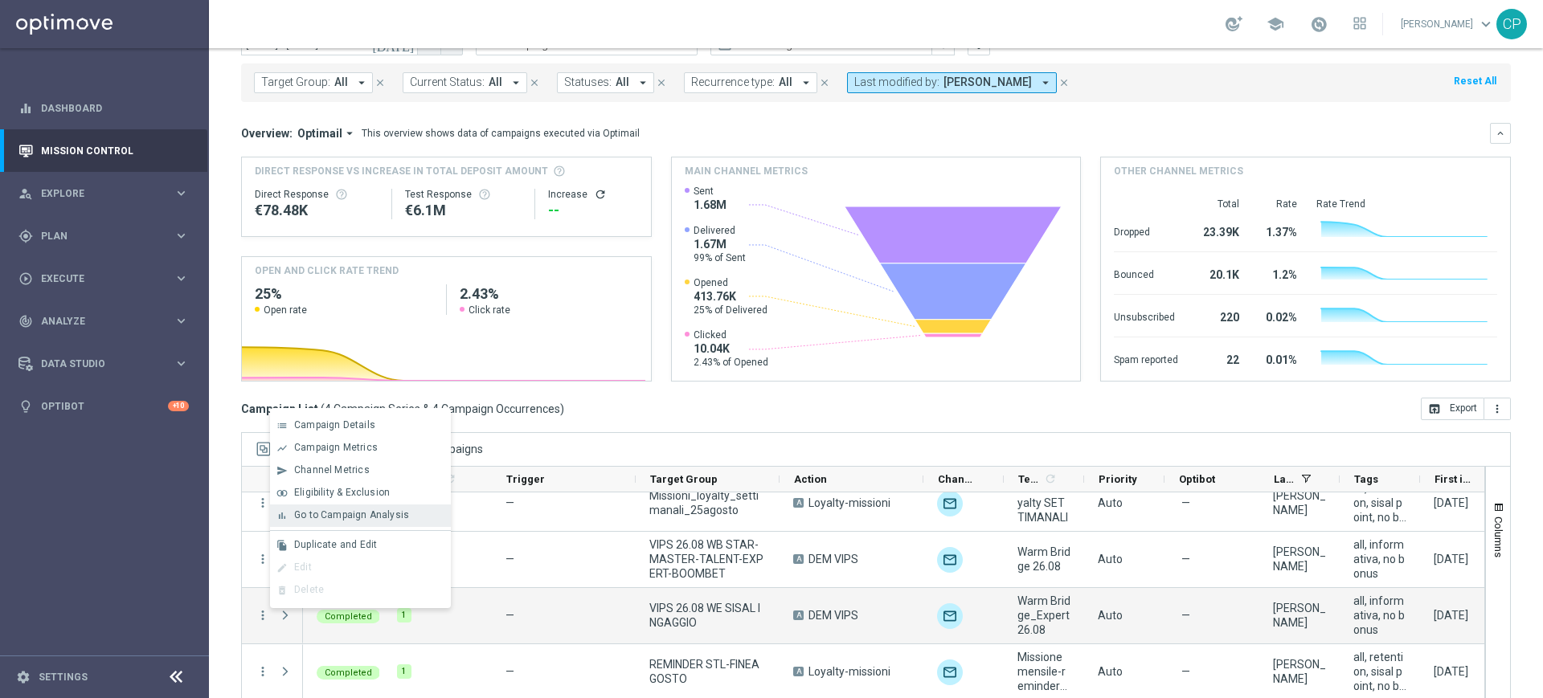
click at [354, 506] on div "bar_chart Go to Campaign Analysis" at bounding box center [360, 516] width 181 height 23
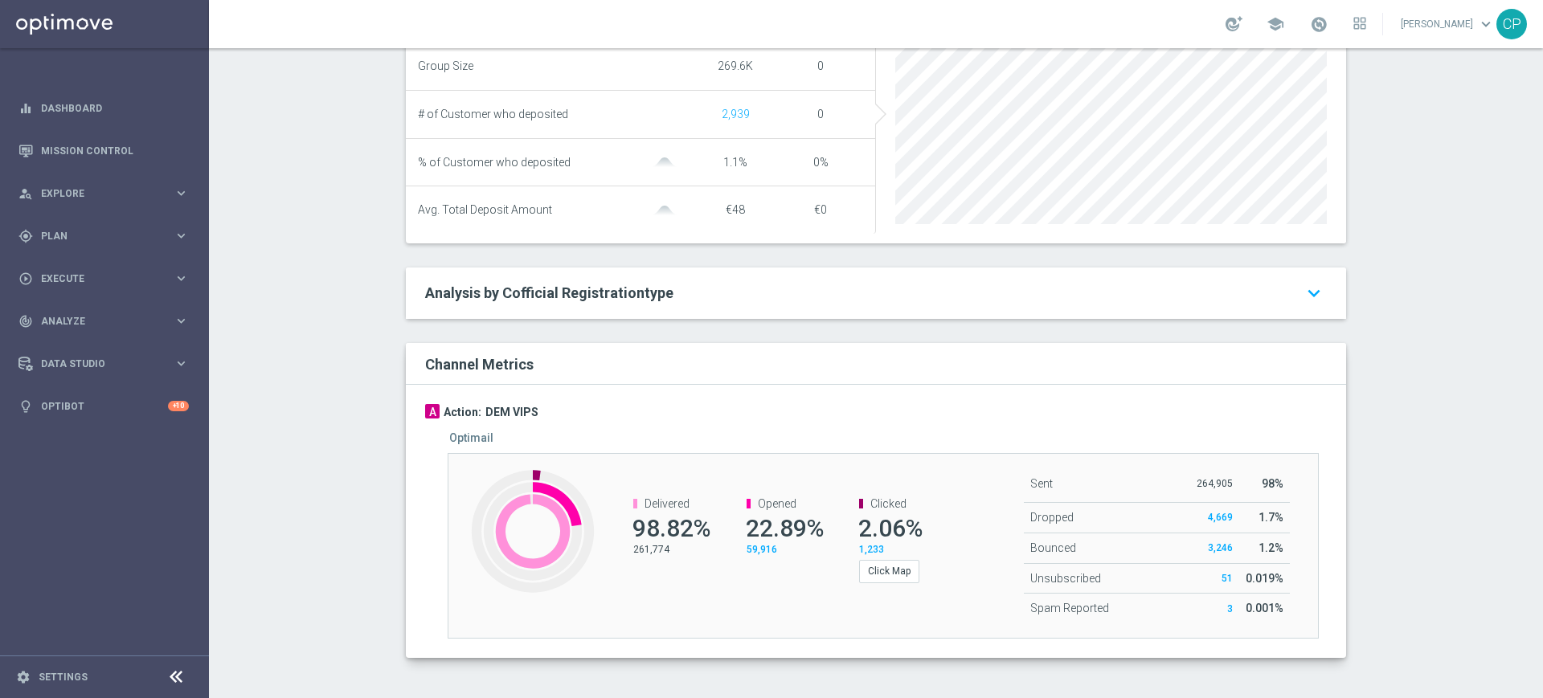
scroll to position [701, 0]
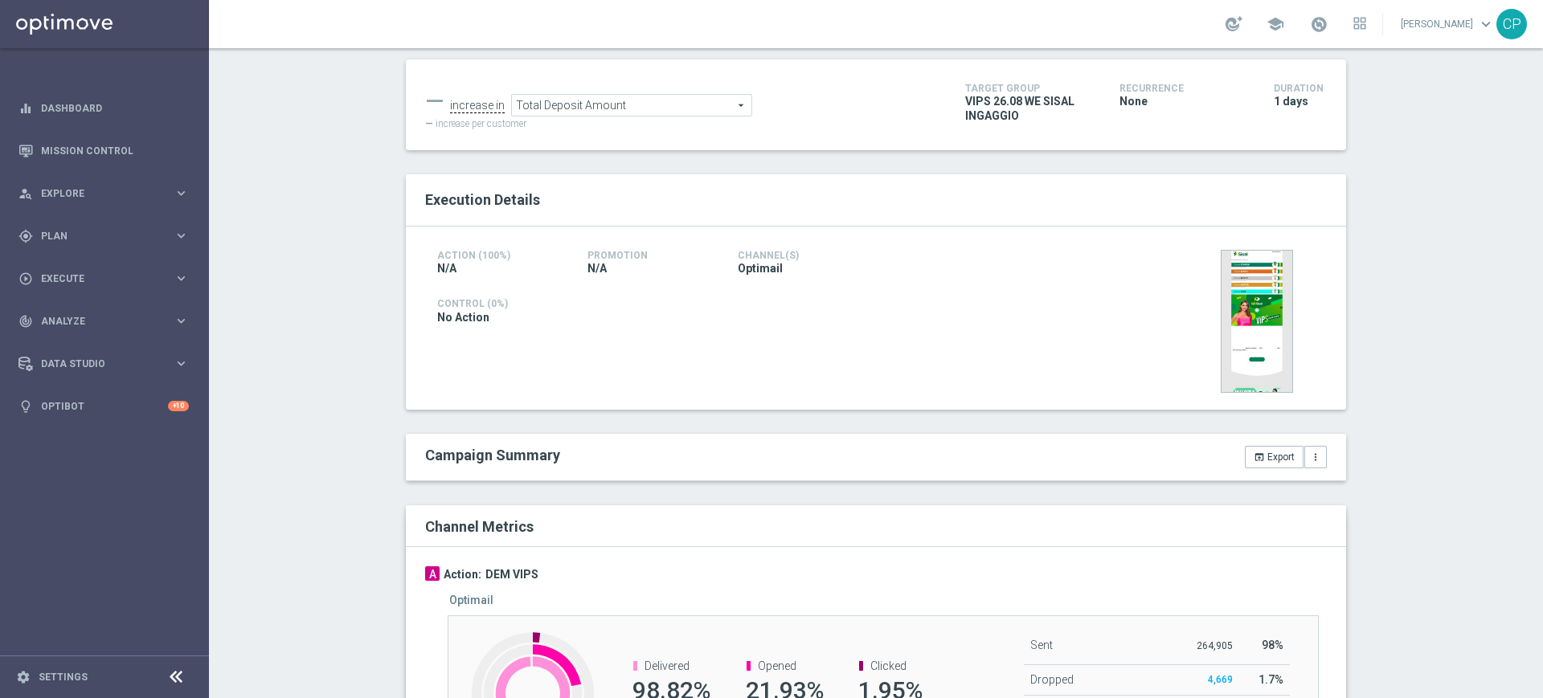
scroll to position [242, 0]
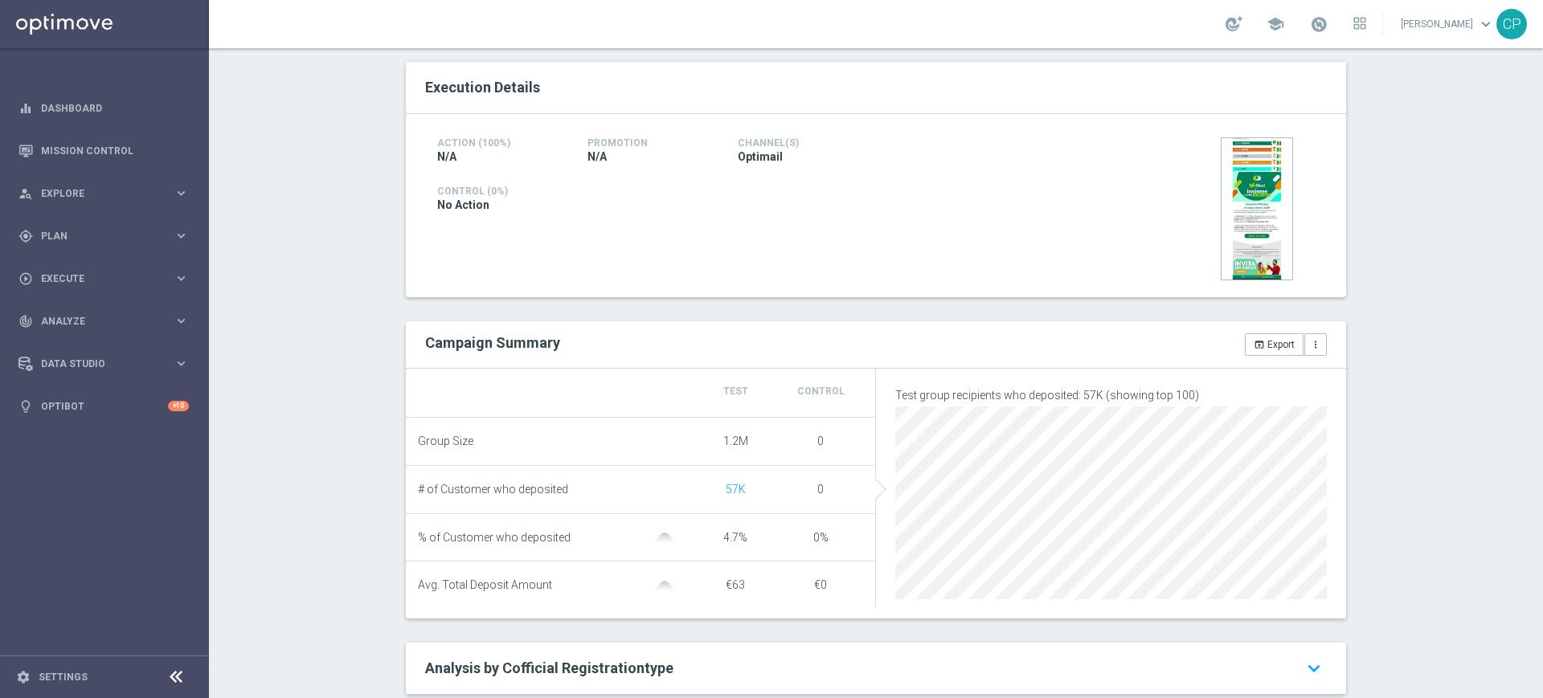
scroll to position [39, 0]
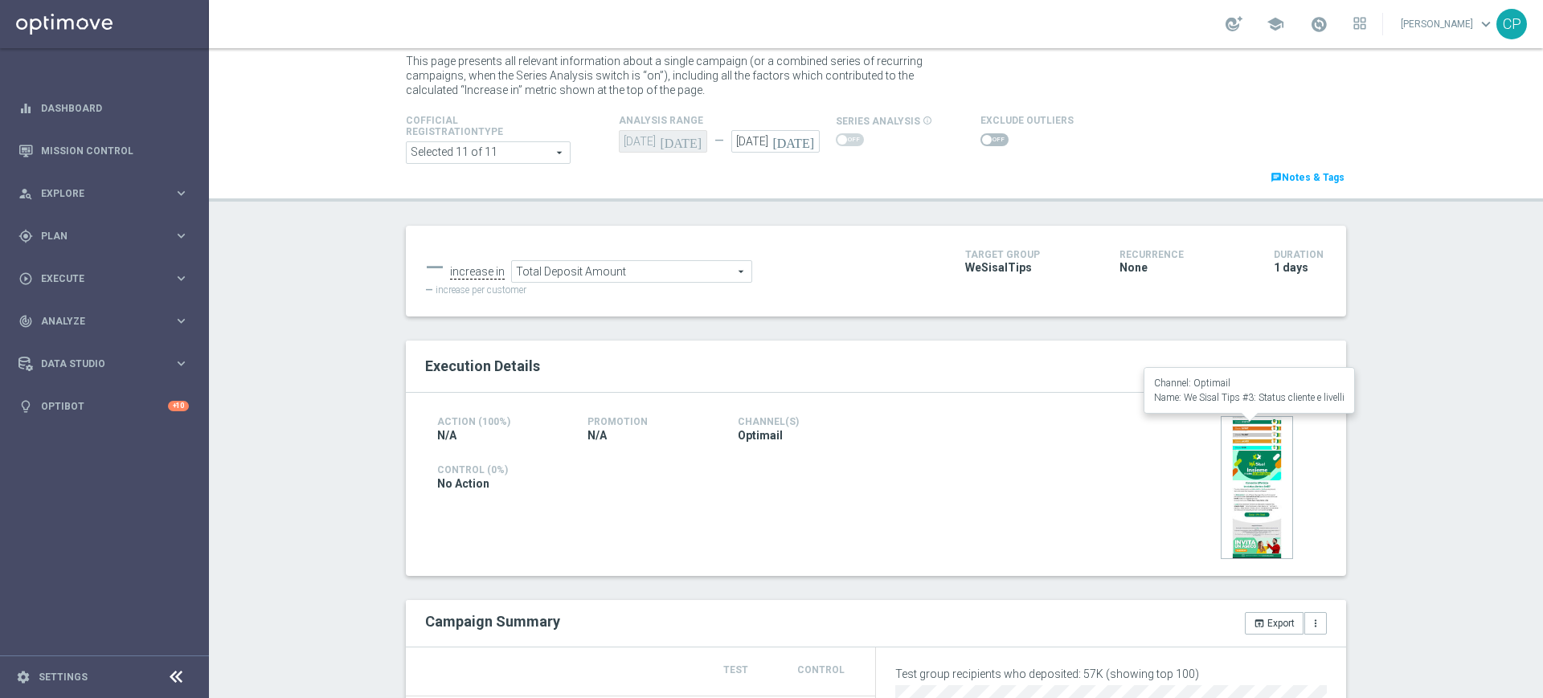
click at [1255, 500] on img at bounding box center [1257, 487] width 72 height 143
click at [1242, 473] on img at bounding box center [1257, 487] width 72 height 143
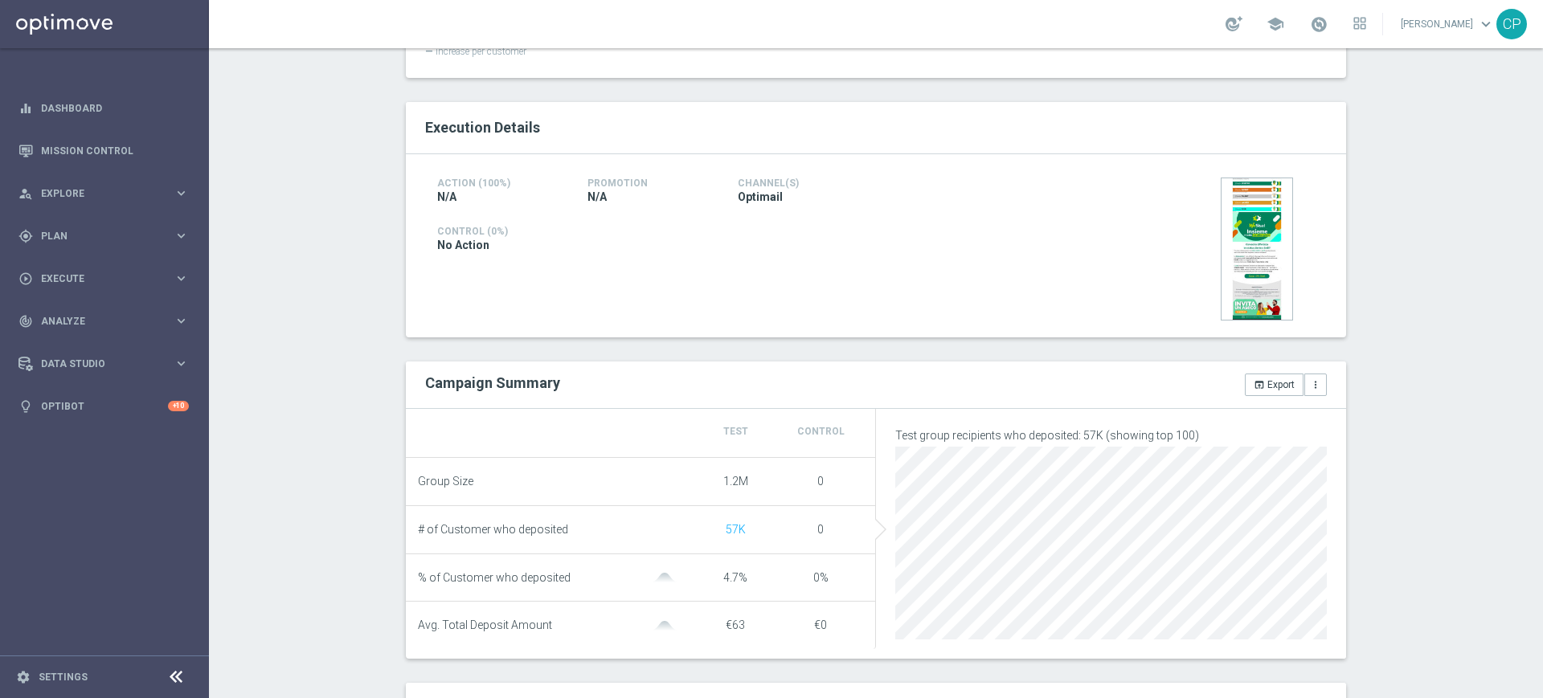
scroll to position [279, 0]
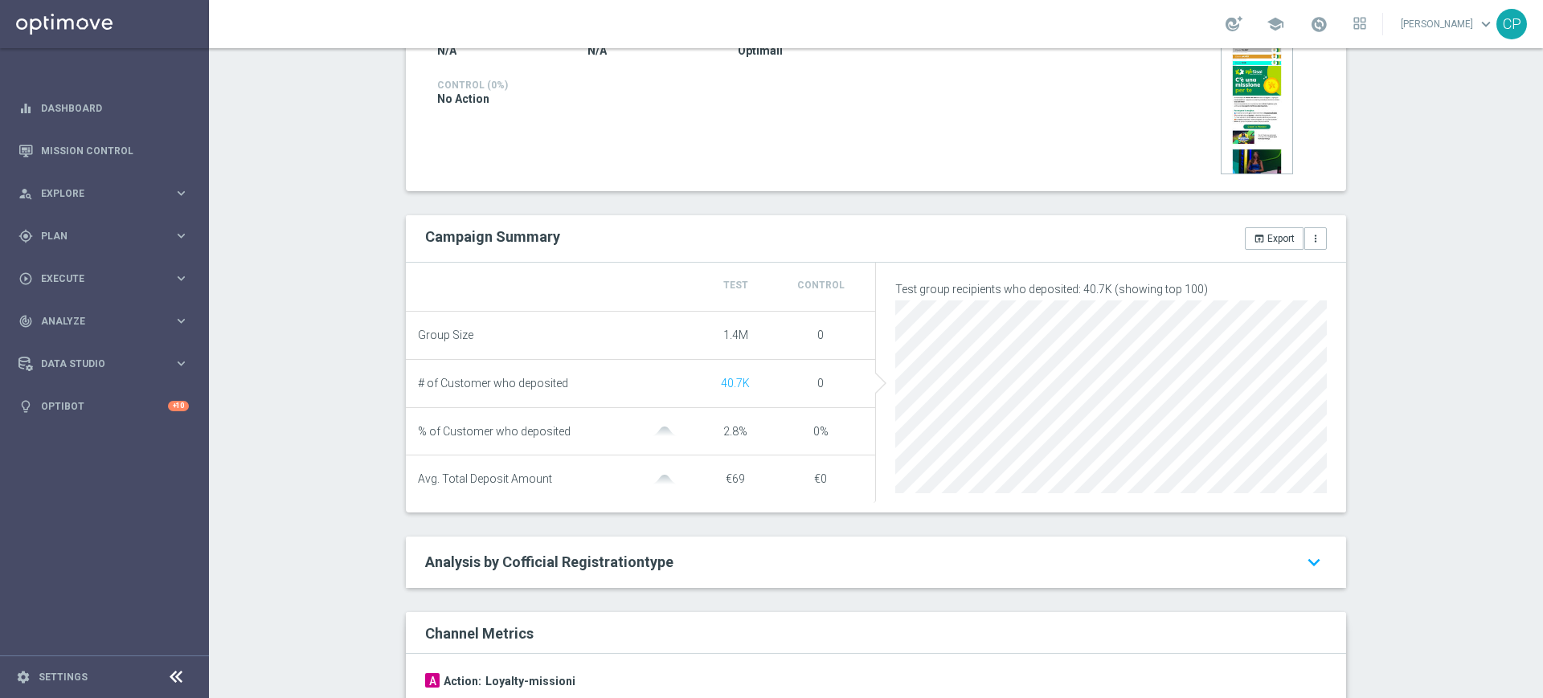
scroll to position [702, 0]
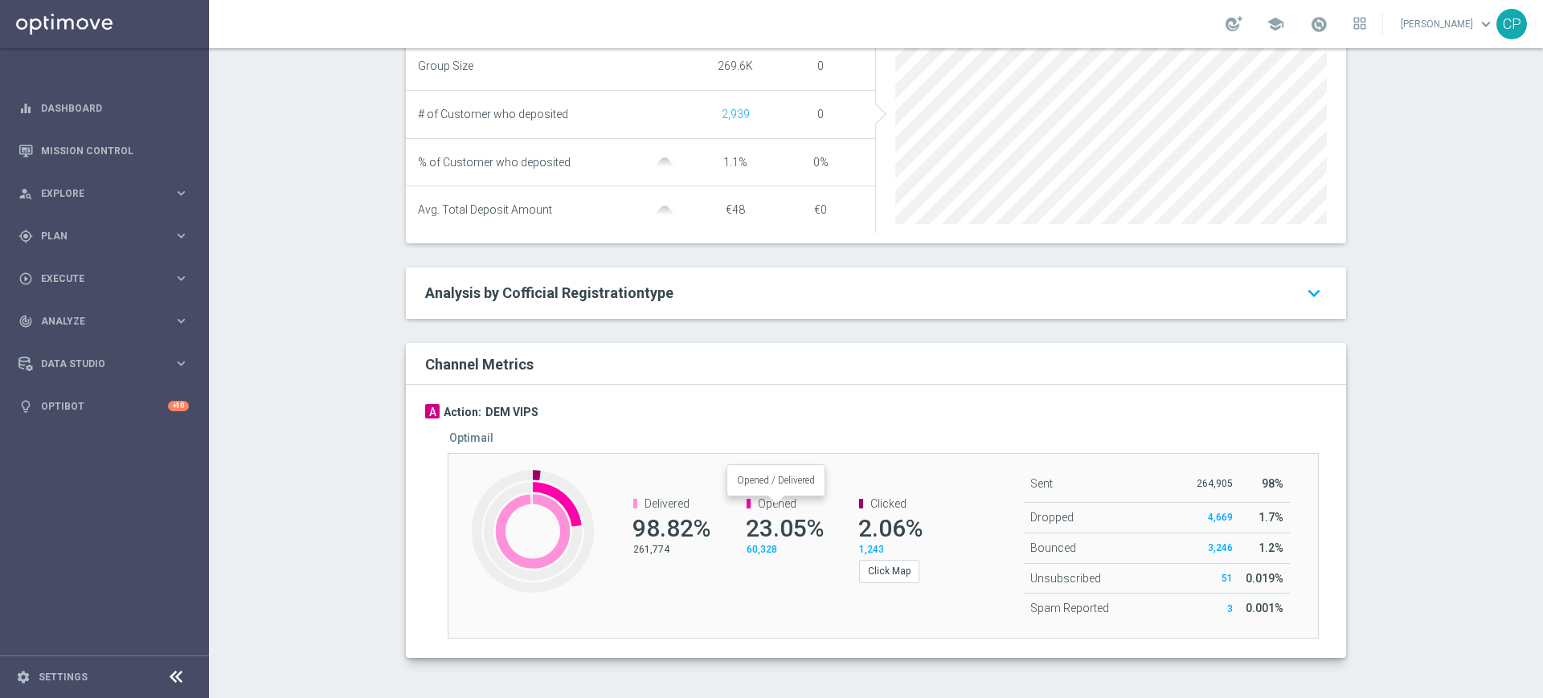
scroll to position [695, 0]
click at [882, 577] on button "Click Map" at bounding box center [889, 571] width 60 height 23
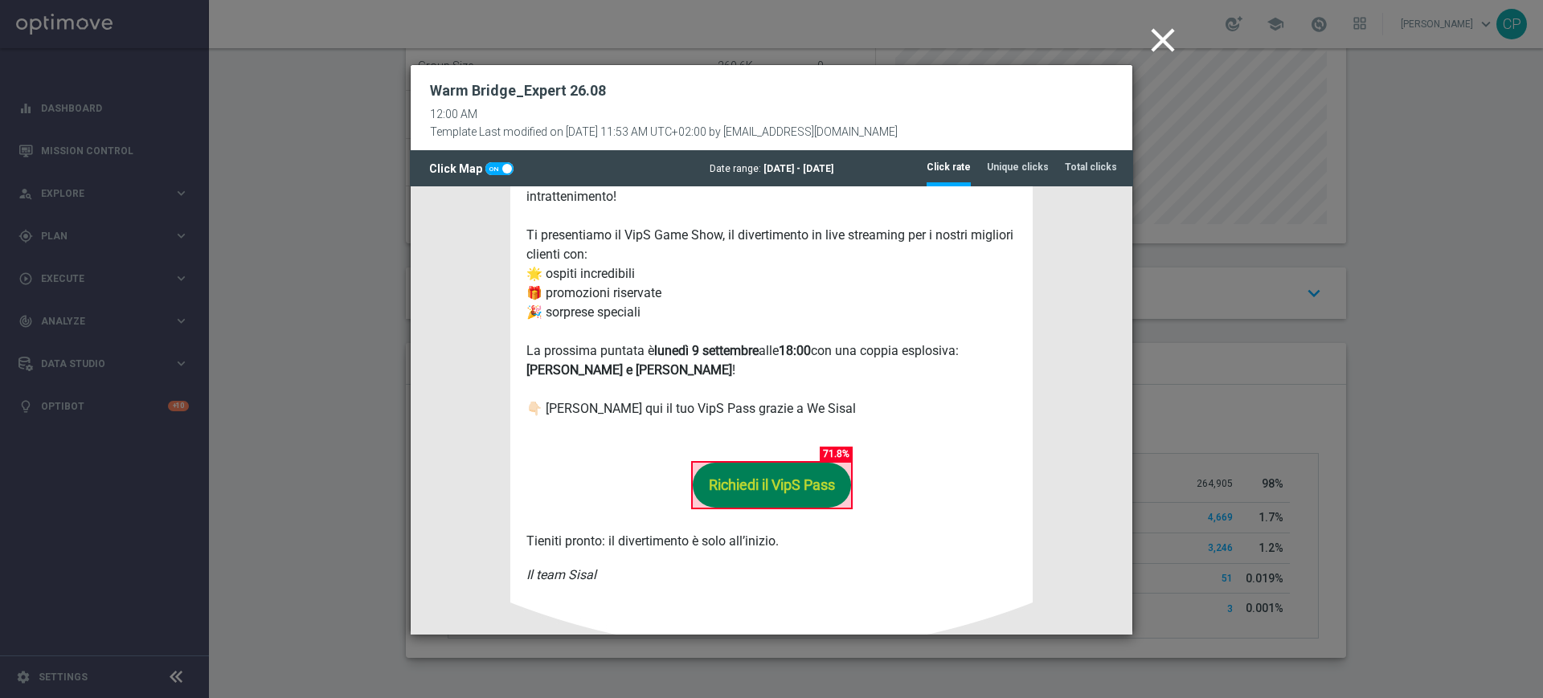
scroll to position [913, 0]
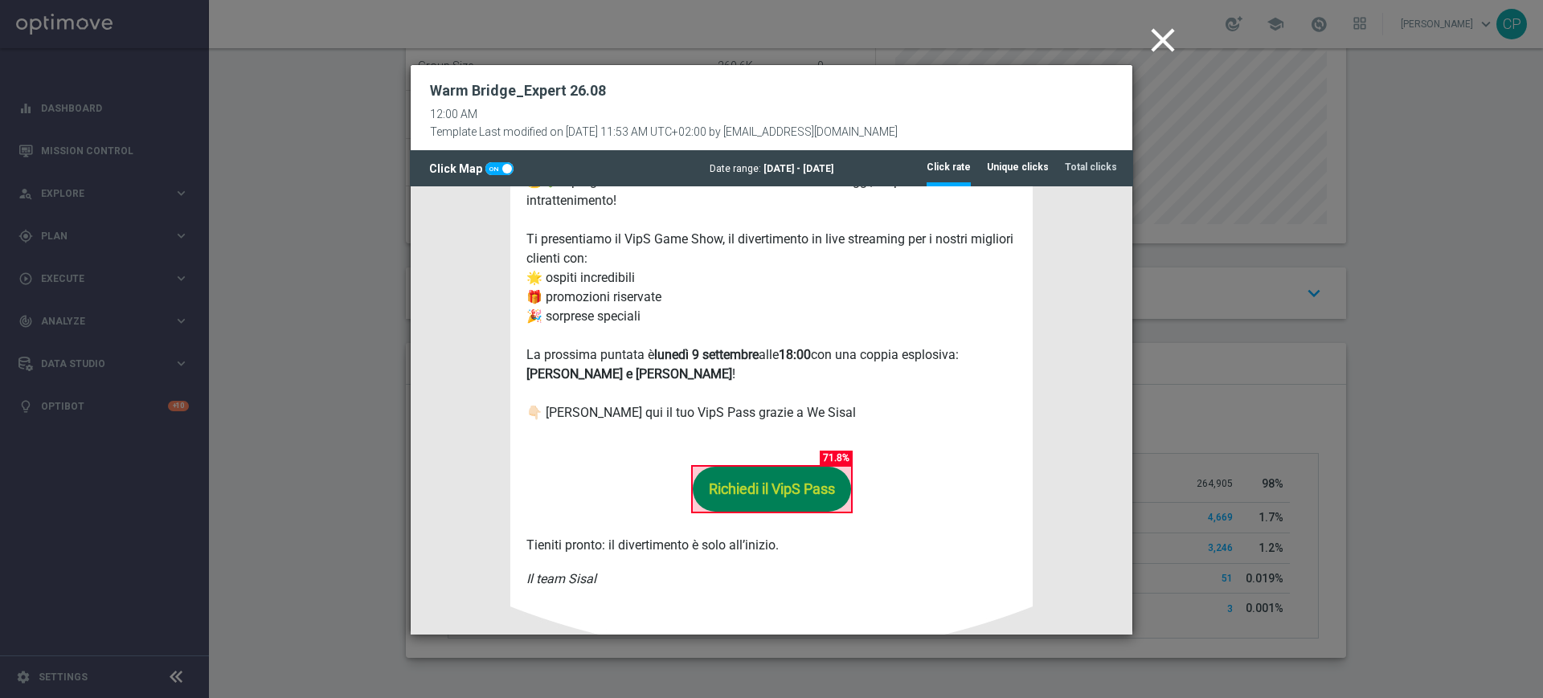
click at [1038, 174] on tab-header "Unique clicks" at bounding box center [1018, 168] width 62 height 14
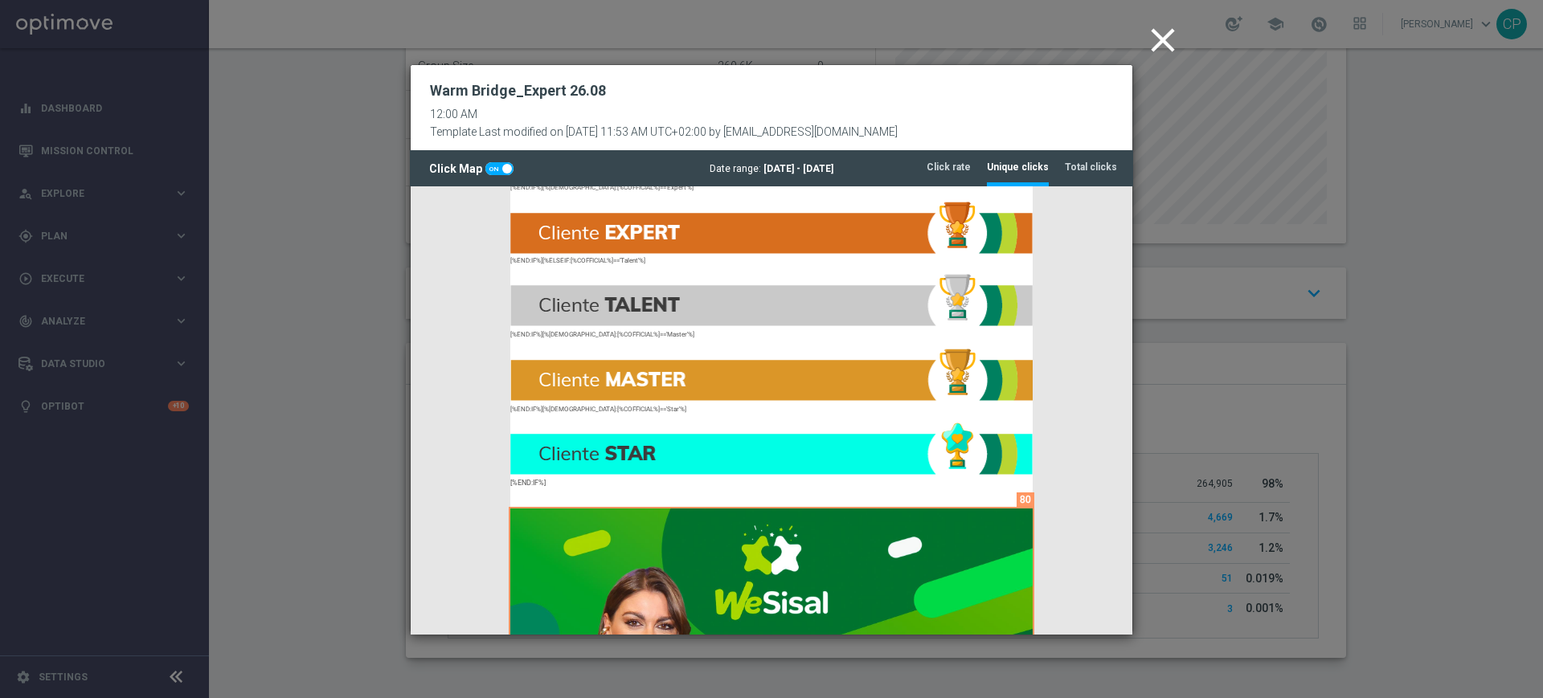
scroll to position [0, 0]
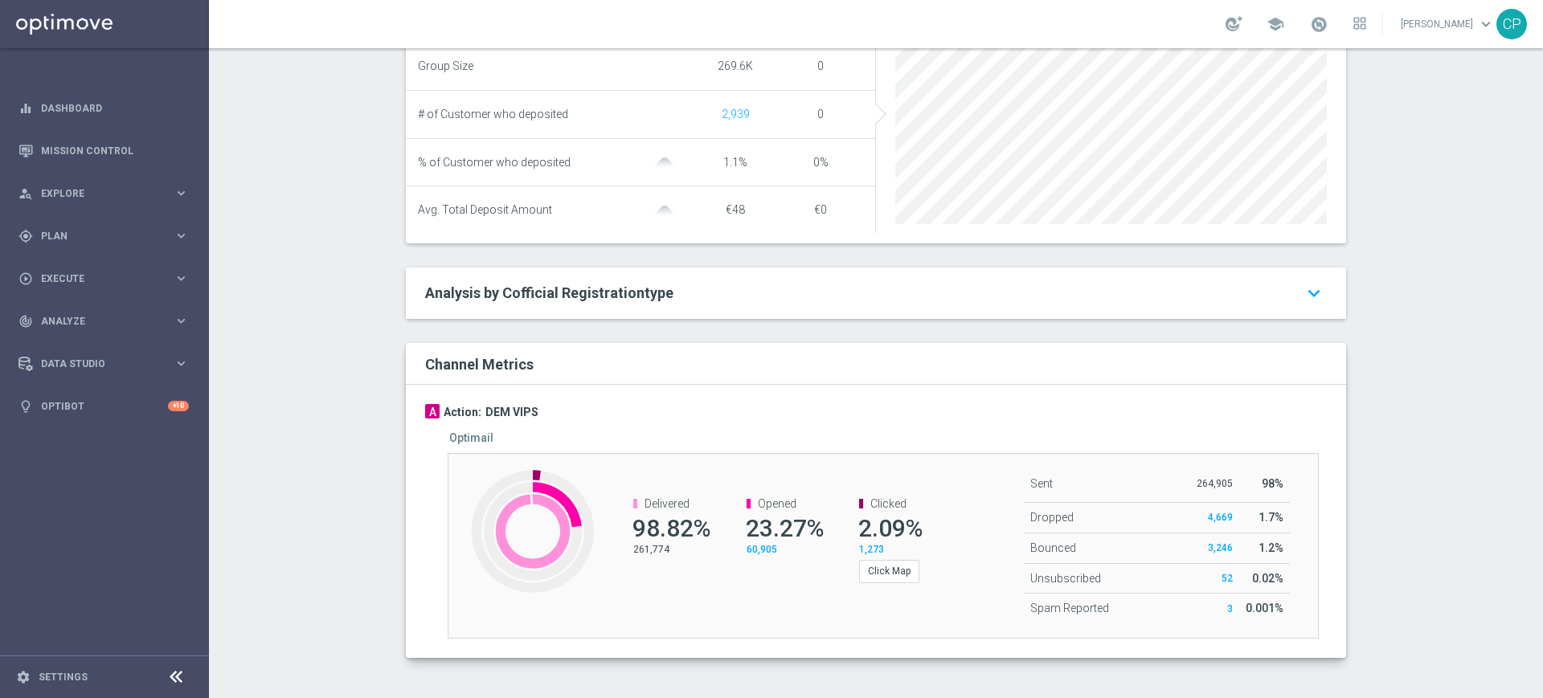
scroll to position [702, 0]
drag, startPoint x: 1133, startPoint y: 484, endPoint x: 1236, endPoint y: 489, distance: 103.0
click at [1236, 489] on tr "Sent 264,905 98%" at bounding box center [1157, 484] width 266 height 38
drag, startPoint x: 745, startPoint y: 634, endPoint x: 832, endPoint y: 306, distance: 339.2
click at [832, 306] on div "Execution Details Action (100%) N/A Promotion N/A Channel(s) Optimail" at bounding box center [876, 173] width 940 height 972
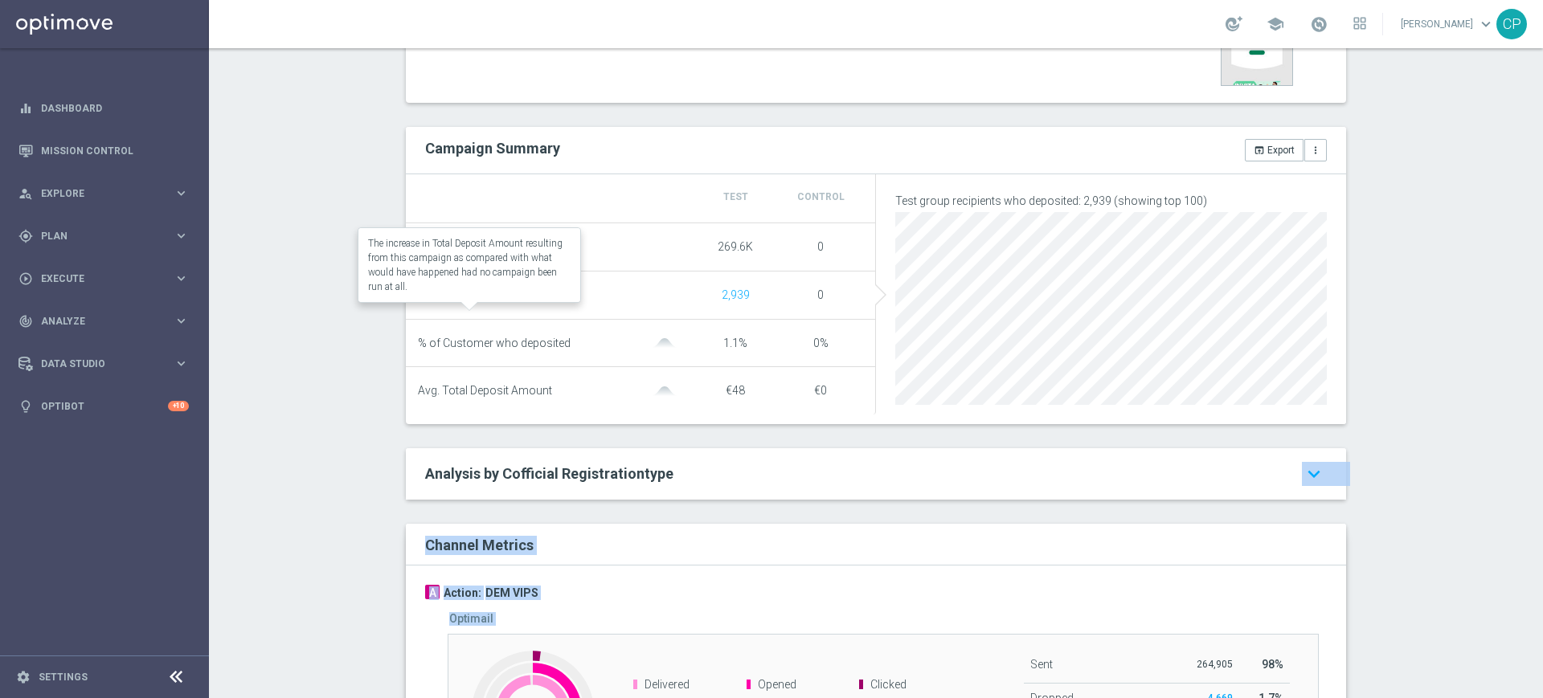
scroll to position [515, 0]
click at [182, 236] on icon "keyboard_arrow_right" at bounding box center [181, 235] width 15 height 15
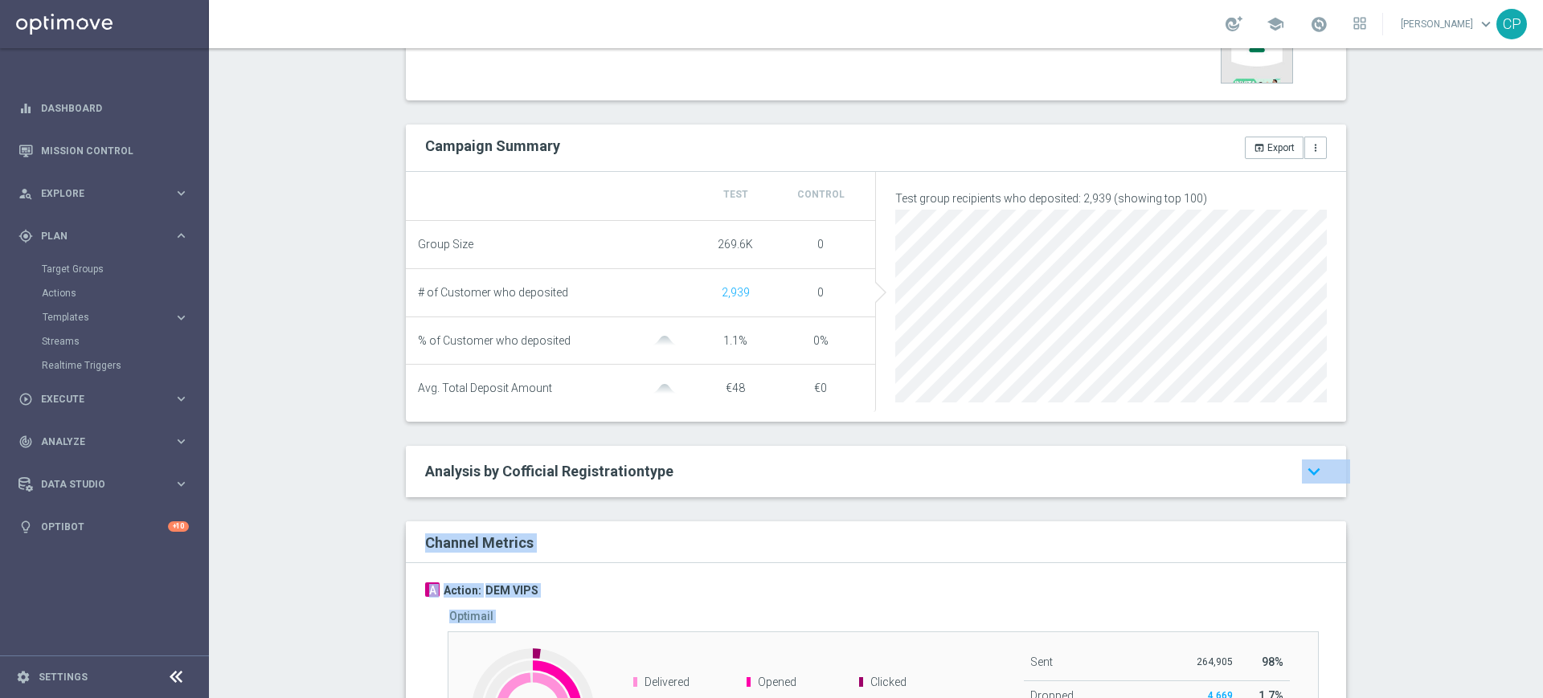
scroll to position [702, 0]
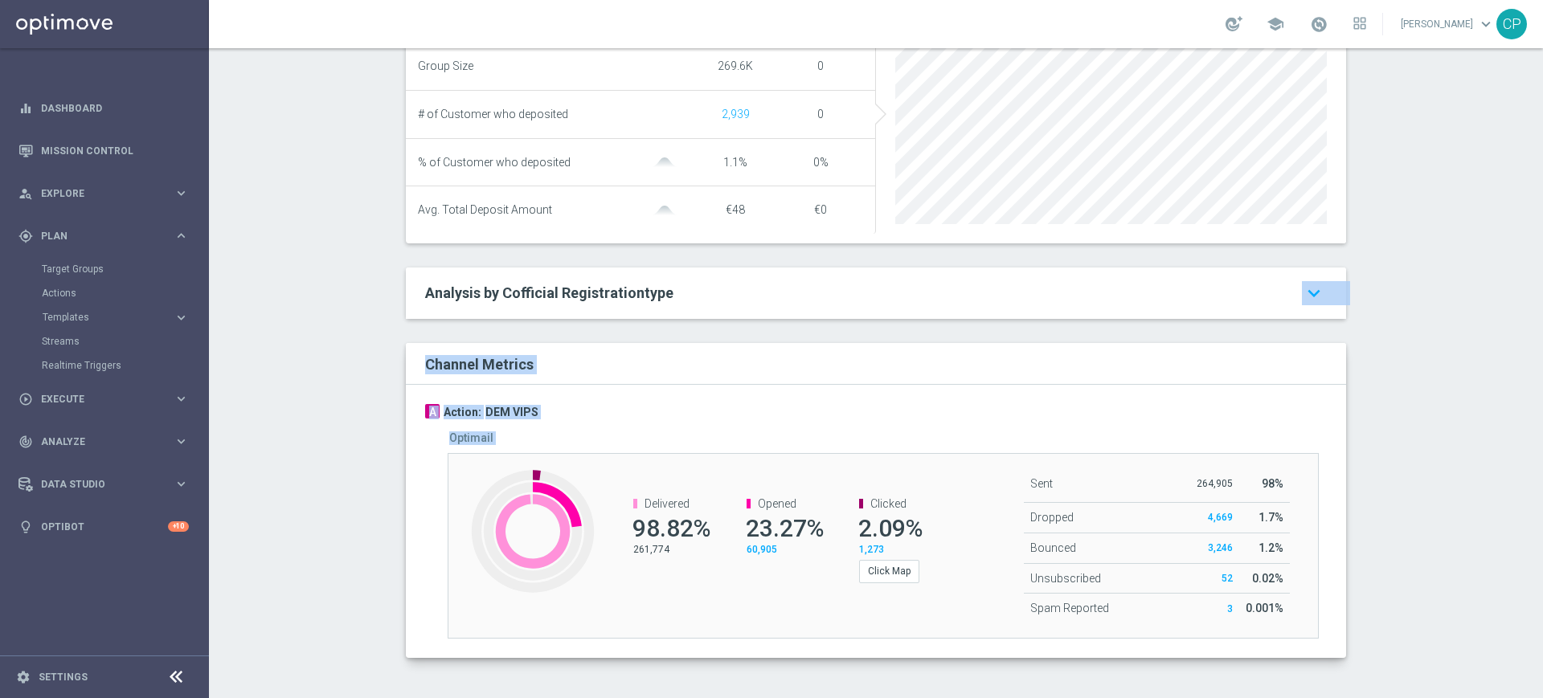
drag, startPoint x: 662, startPoint y: 548, endPoint x: 621, endPoint y: 550, distance: 41.8
click at [621, 550] on channel-metrics-number "Delivered 98.82% 261,774" at bounding box center [661, 527] width 88 height 59
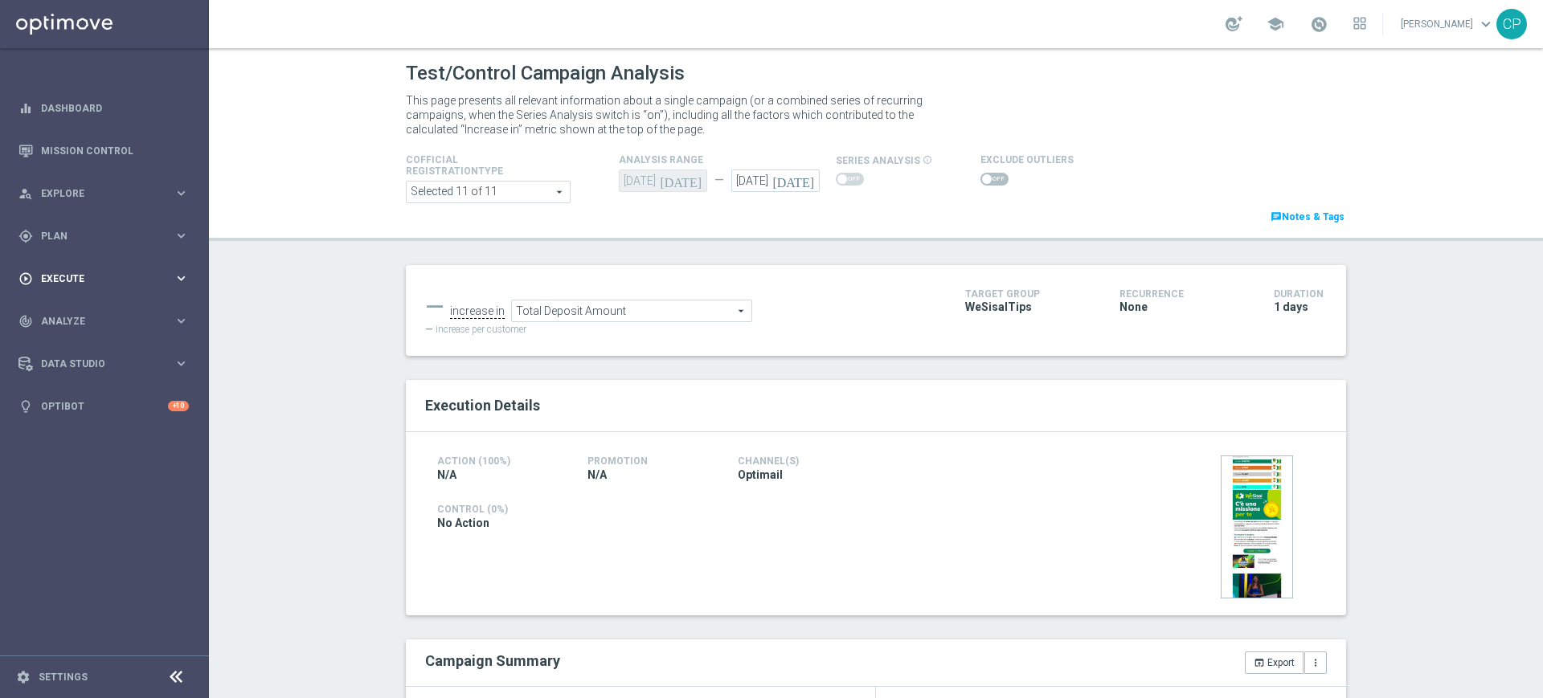
scroll to position [702, 0]
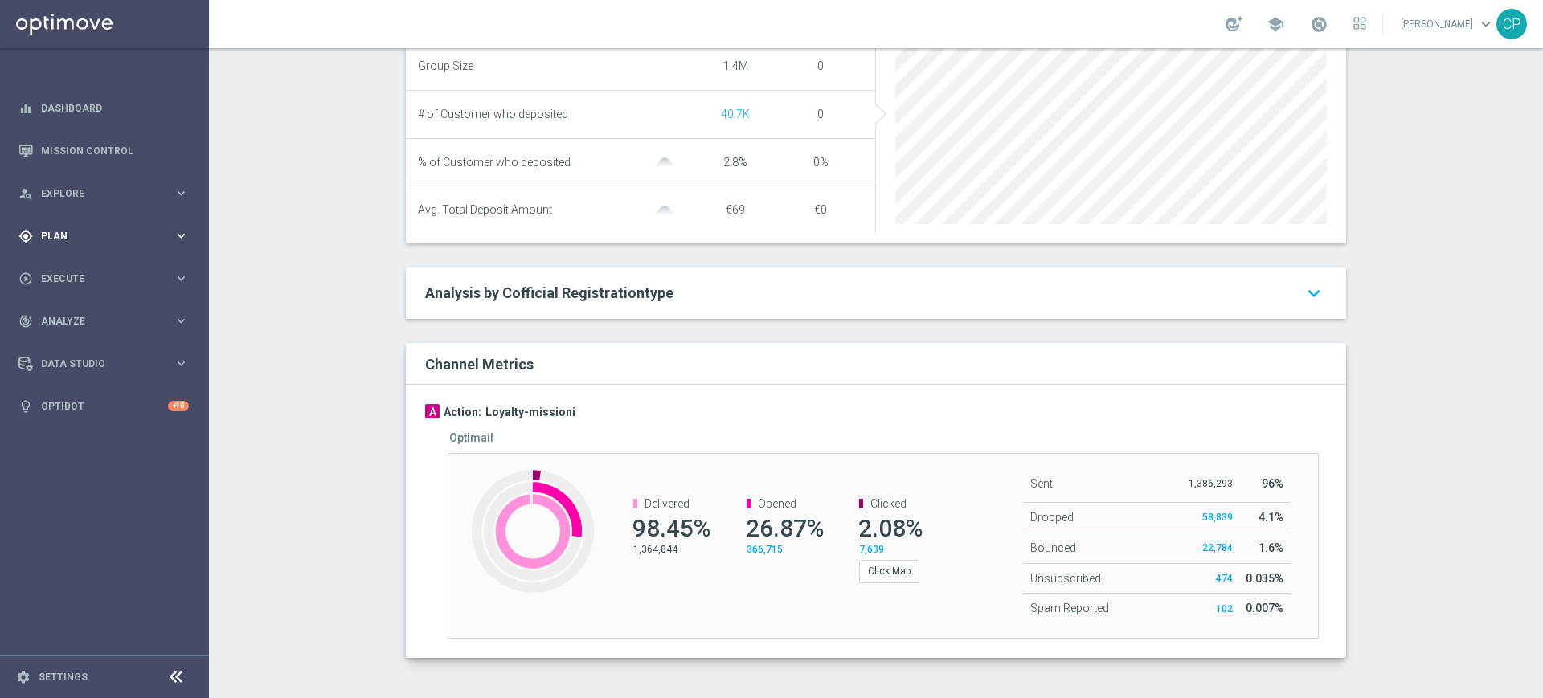
click at [158, 244] on div "gps_fixed Plan keyboard_arrow_right" at bounding box center [103, 236] width 207 height 43
click at [82, 268] on link "Target Groups" at bounding box center [104, 269] width 125 height 13
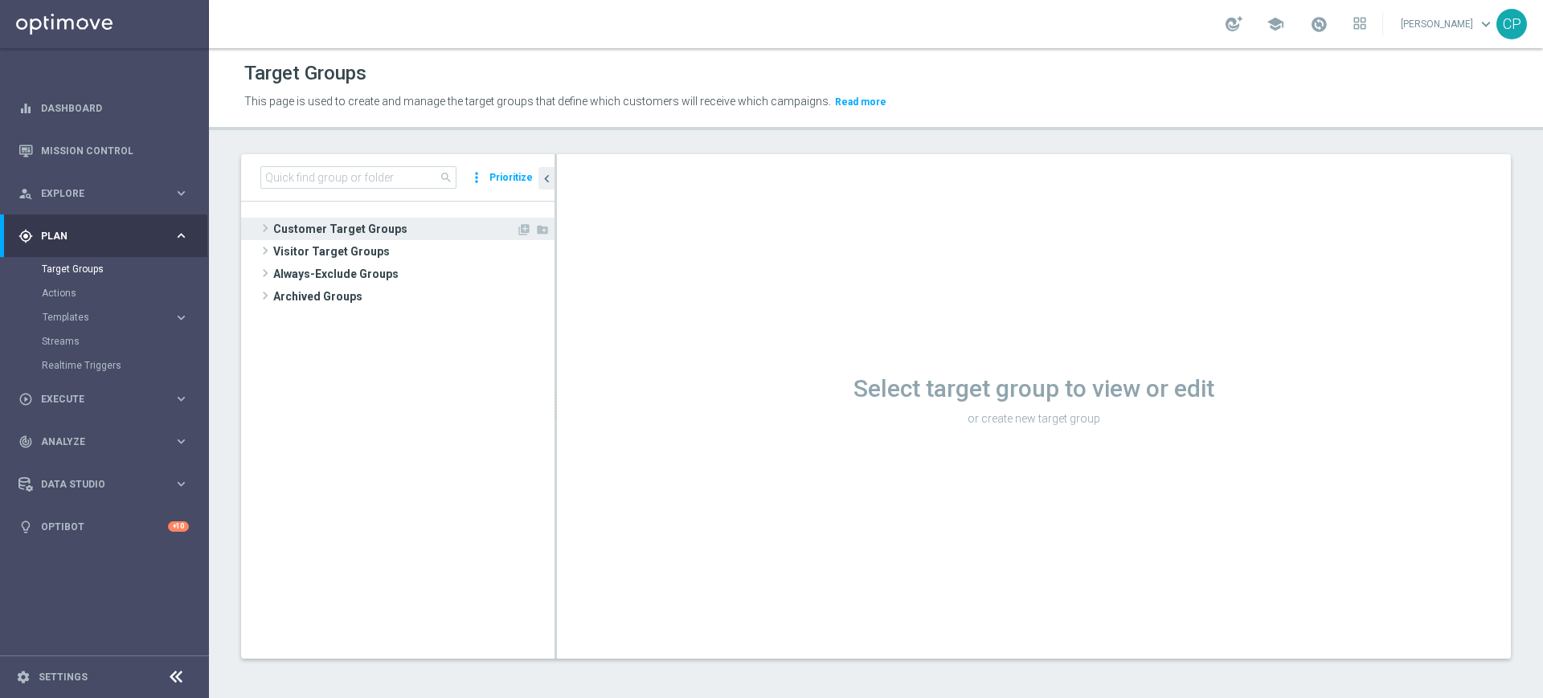
click at [338, 218] on span "Customer Target Groups" at bounding box center [394, 229] width 243 height 23
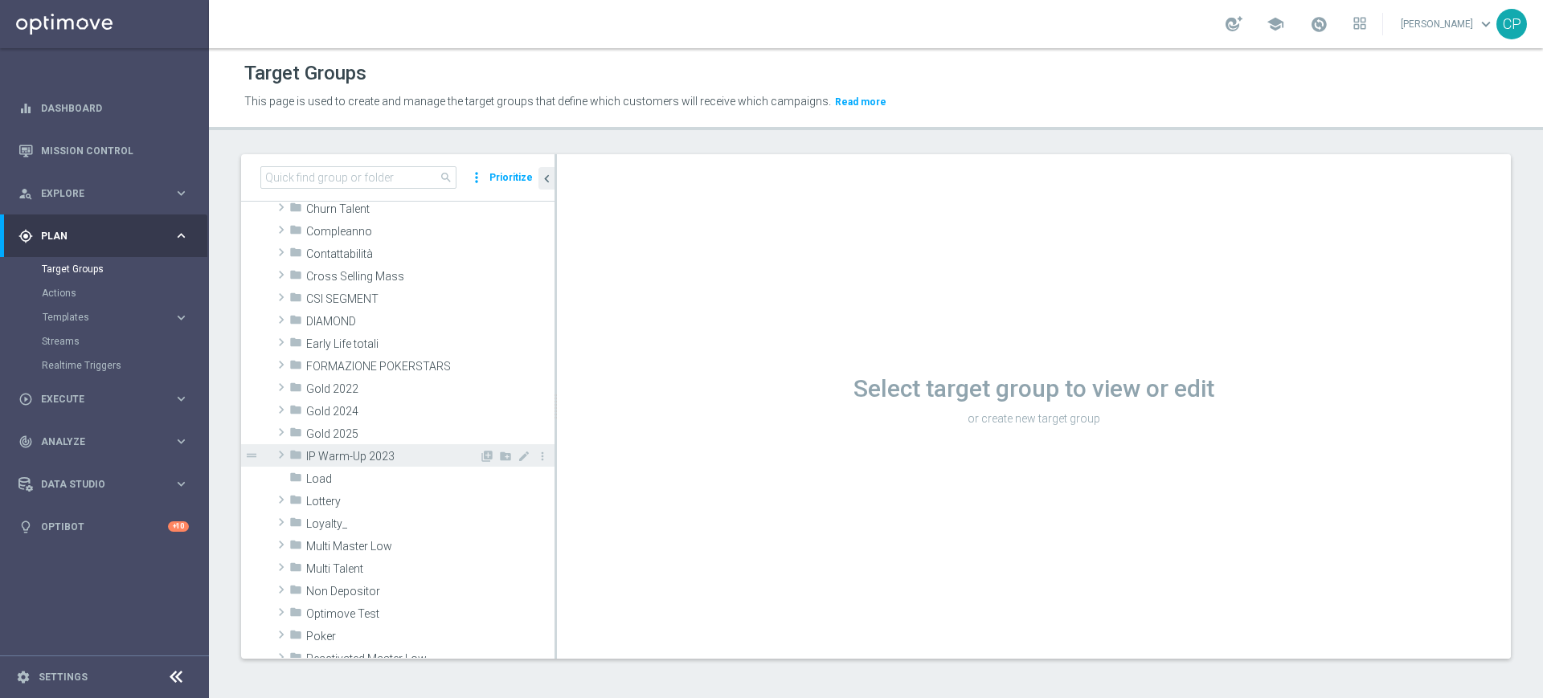
scroll to position [145, 0]
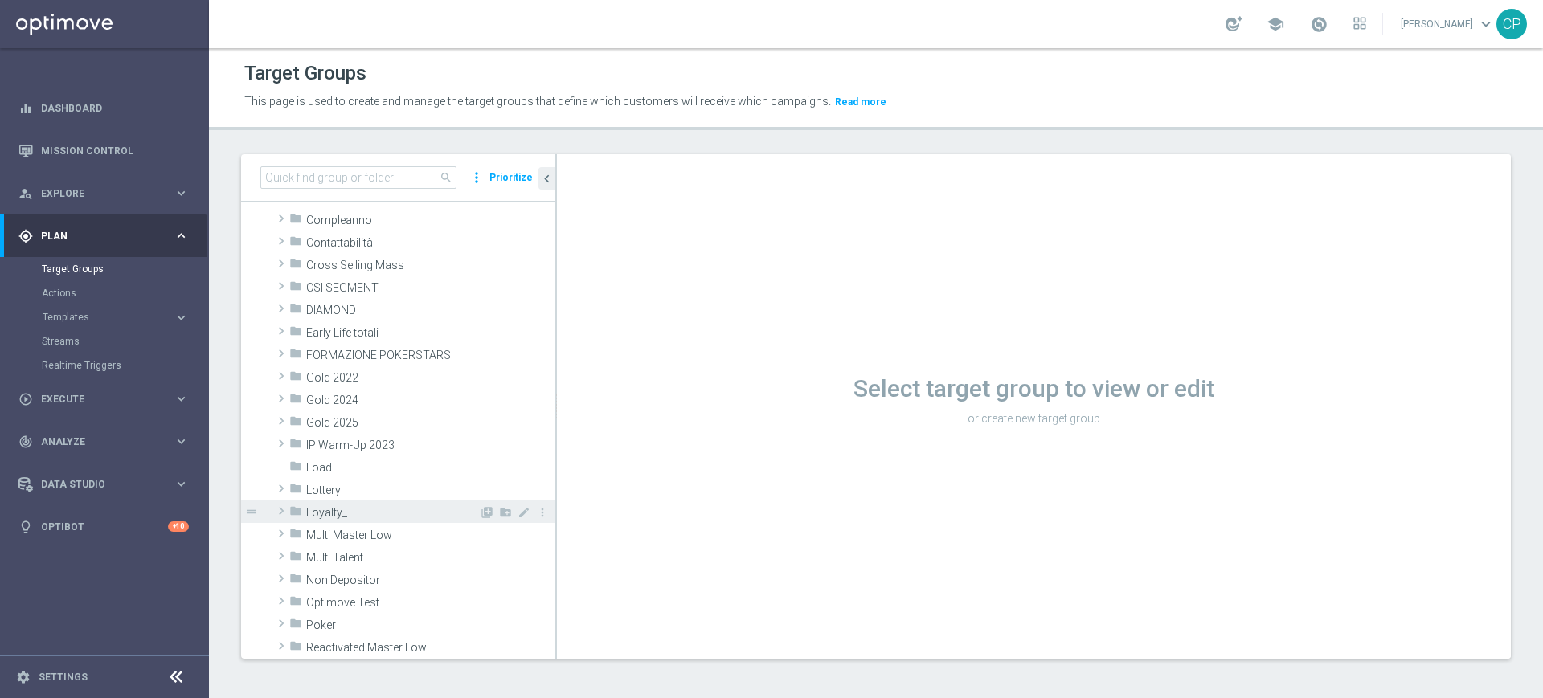
click at [334, 518] on span "Loyalty_" at bounding box center [392, 513] width 173 height 14
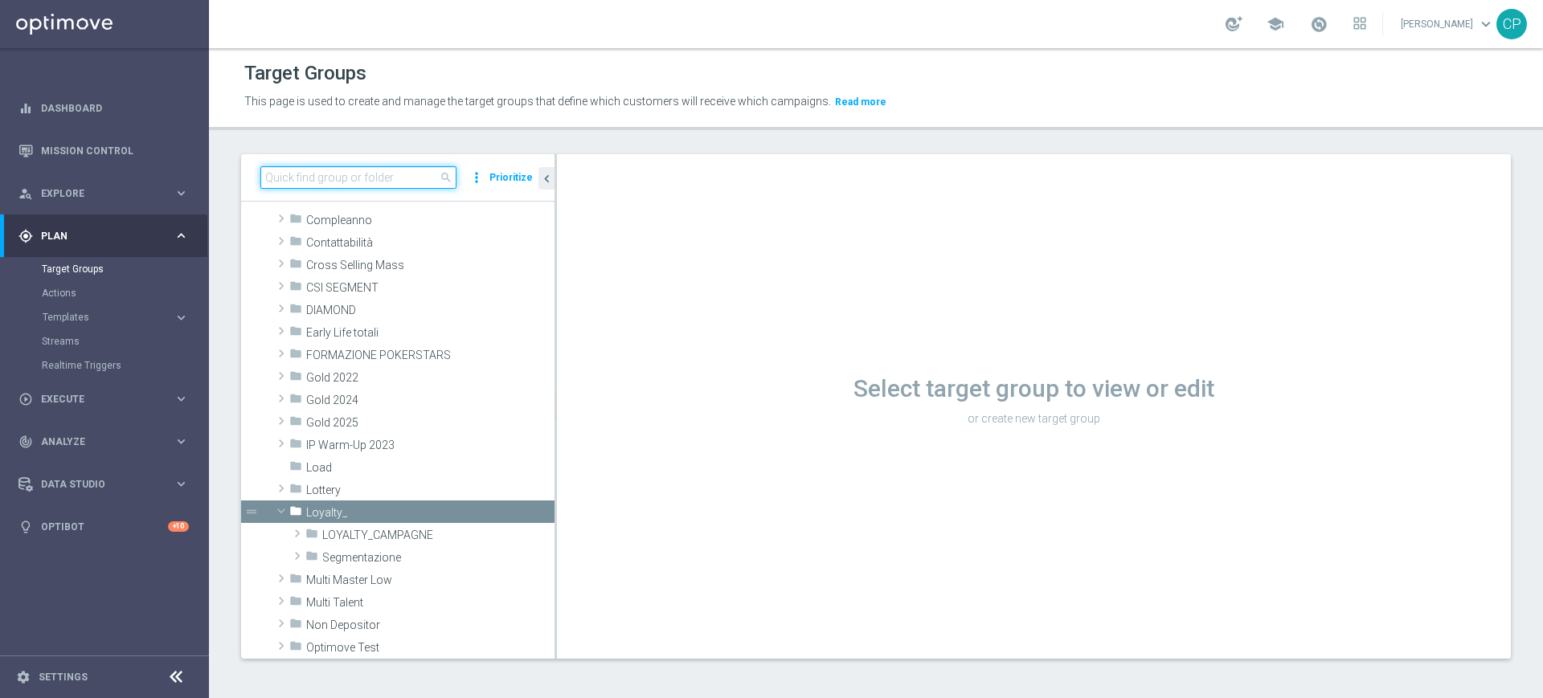
click at [395, 179] on input at bounding box center [358, 177] width 196 height 23
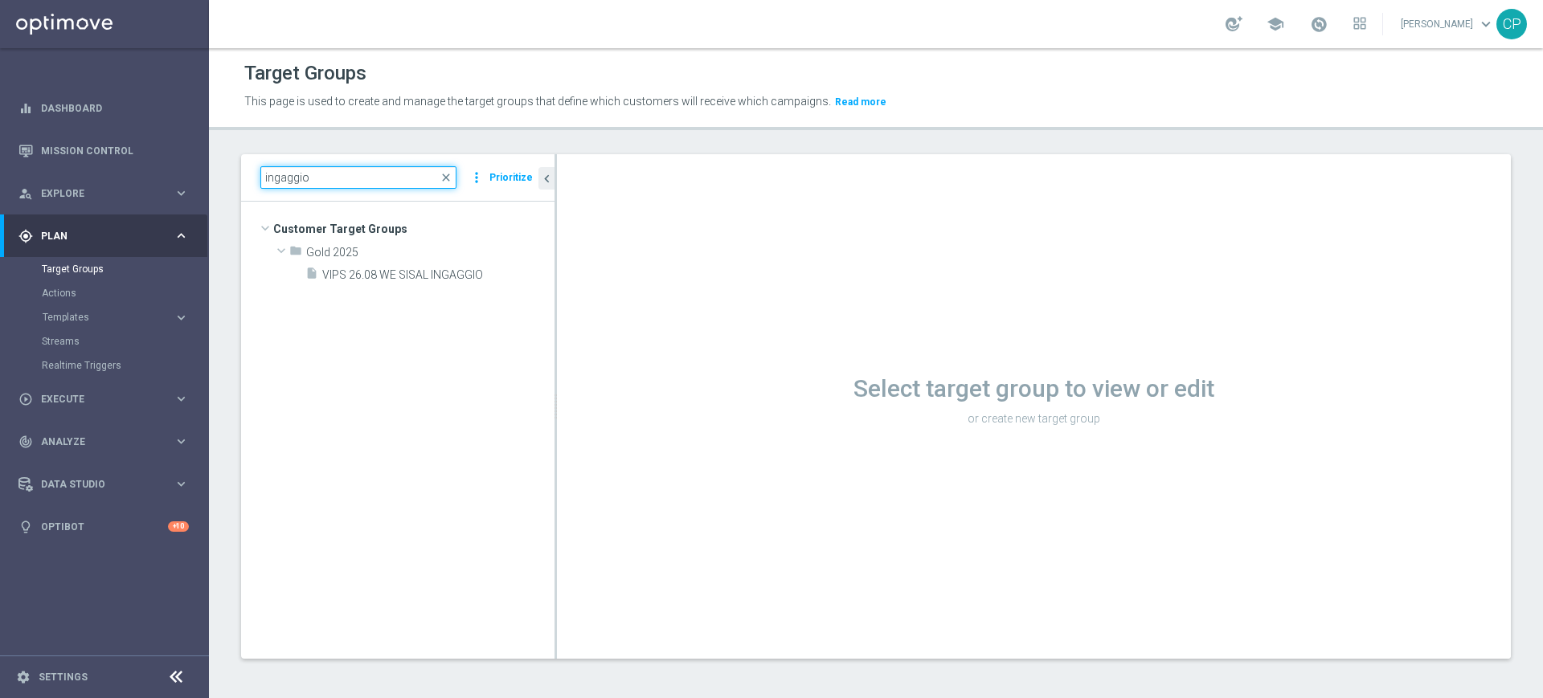
scroll to position [0, 0]
type input "ingaggio"
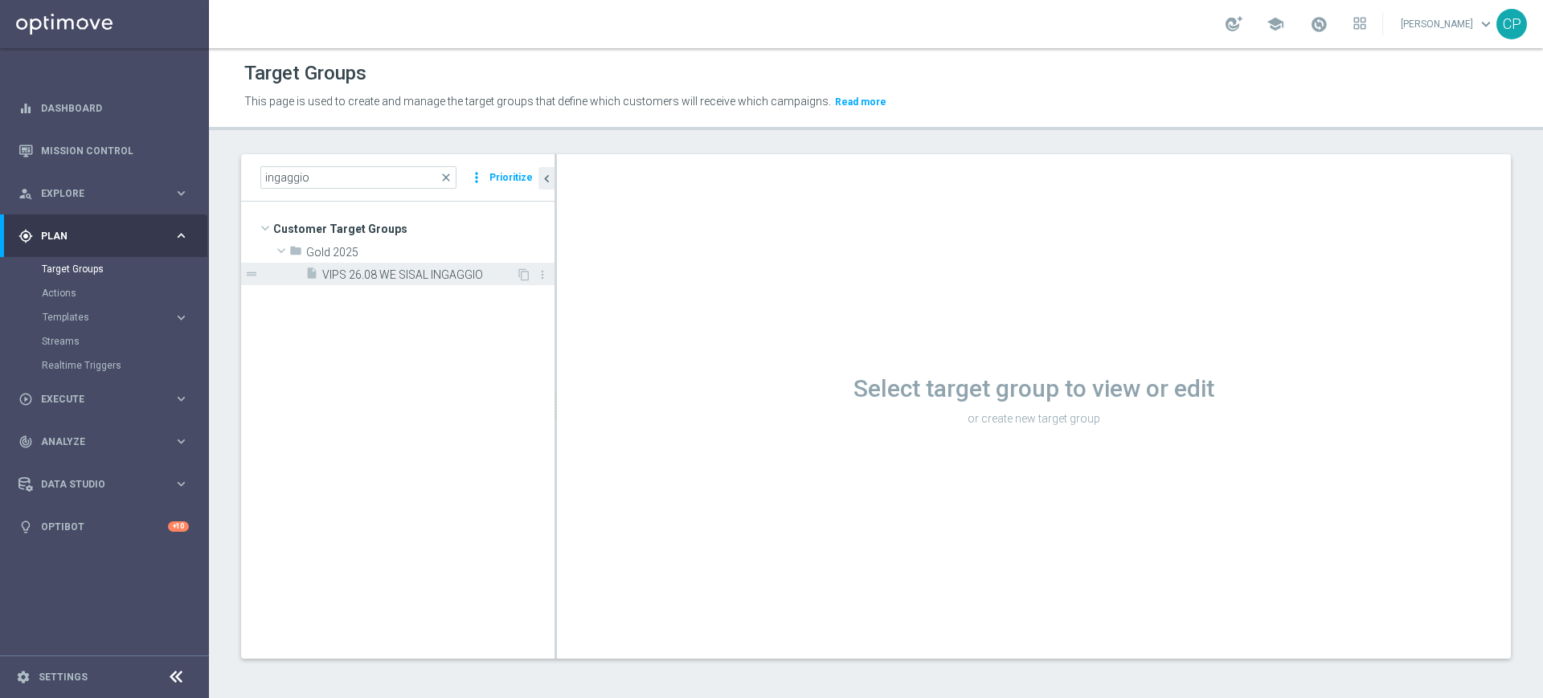
click at [346, 274] on span "VIPS 26.08 WE SISAL INGAGGIO" at bounding box center [419, 275] width 194 height 14
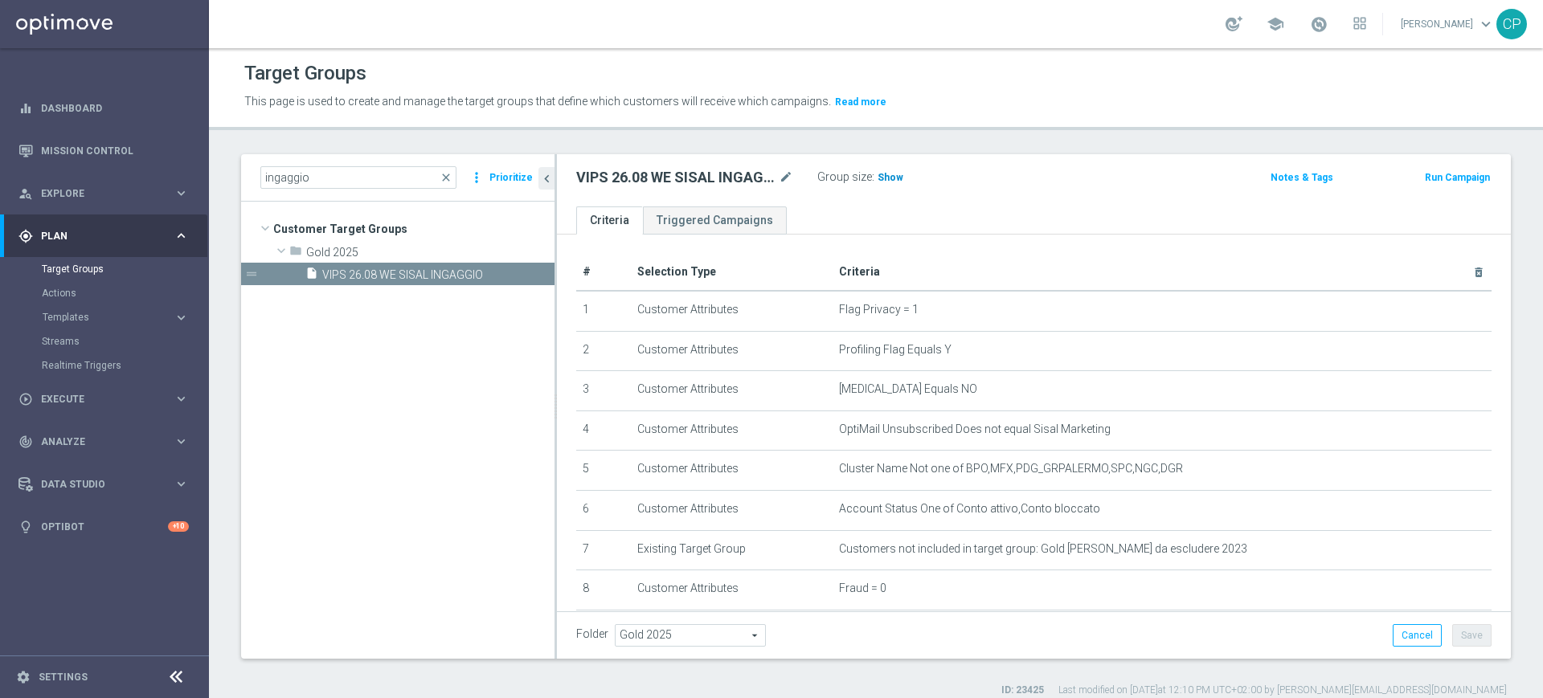
click at [885, 176] on span "Show" at bounding box center [891, 177] width 26 height 11
